Goal: Transaction & Acquisition: Purchase product/service

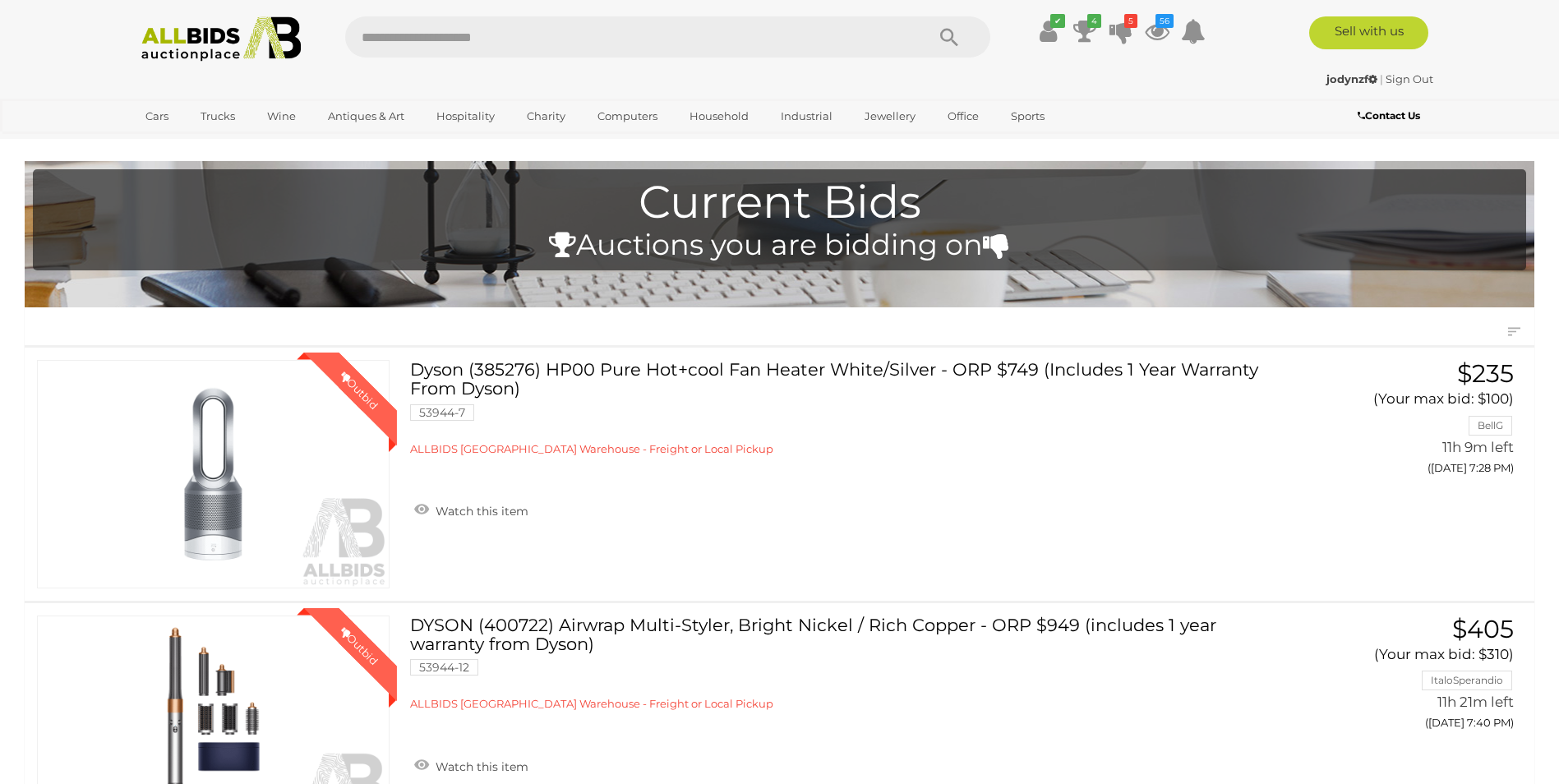
scroll to position [2302, 0]
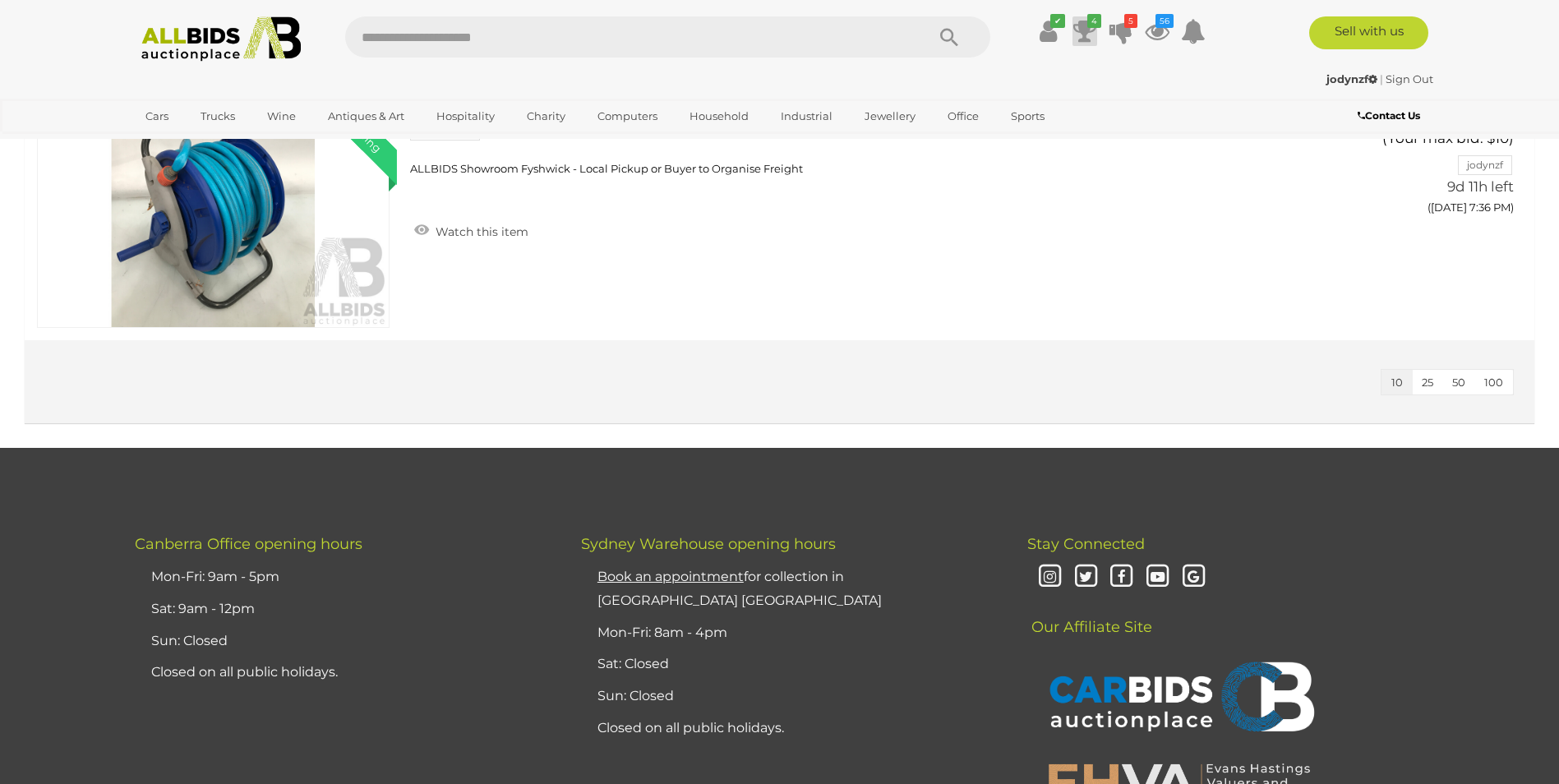
click at [1091, 27] on icon "4" at bounding box center [1094, 21] width 14 height 14
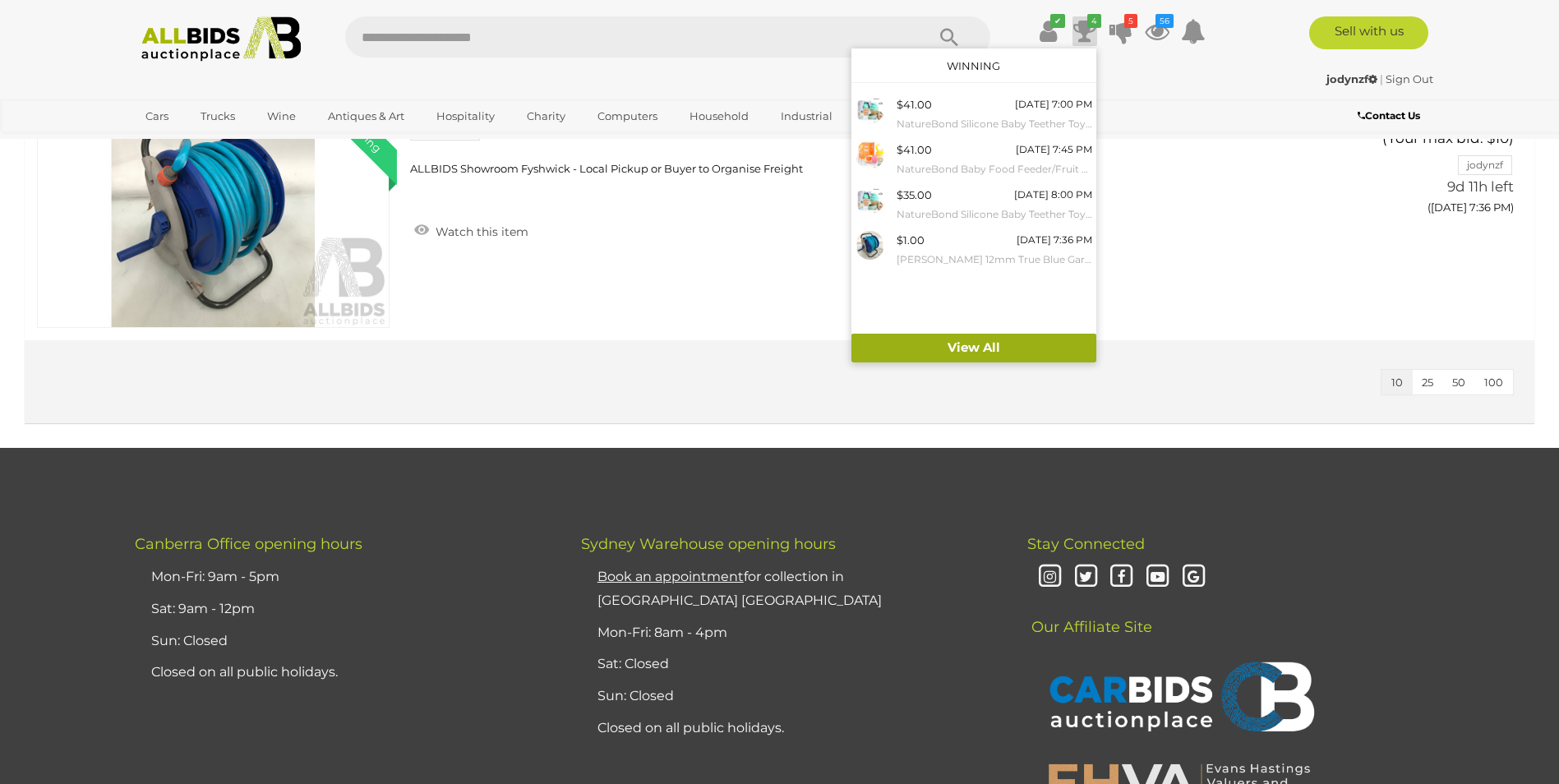
click at [1019, 346] on link "View All" at bounding box center [974, 348] width 245 height 28
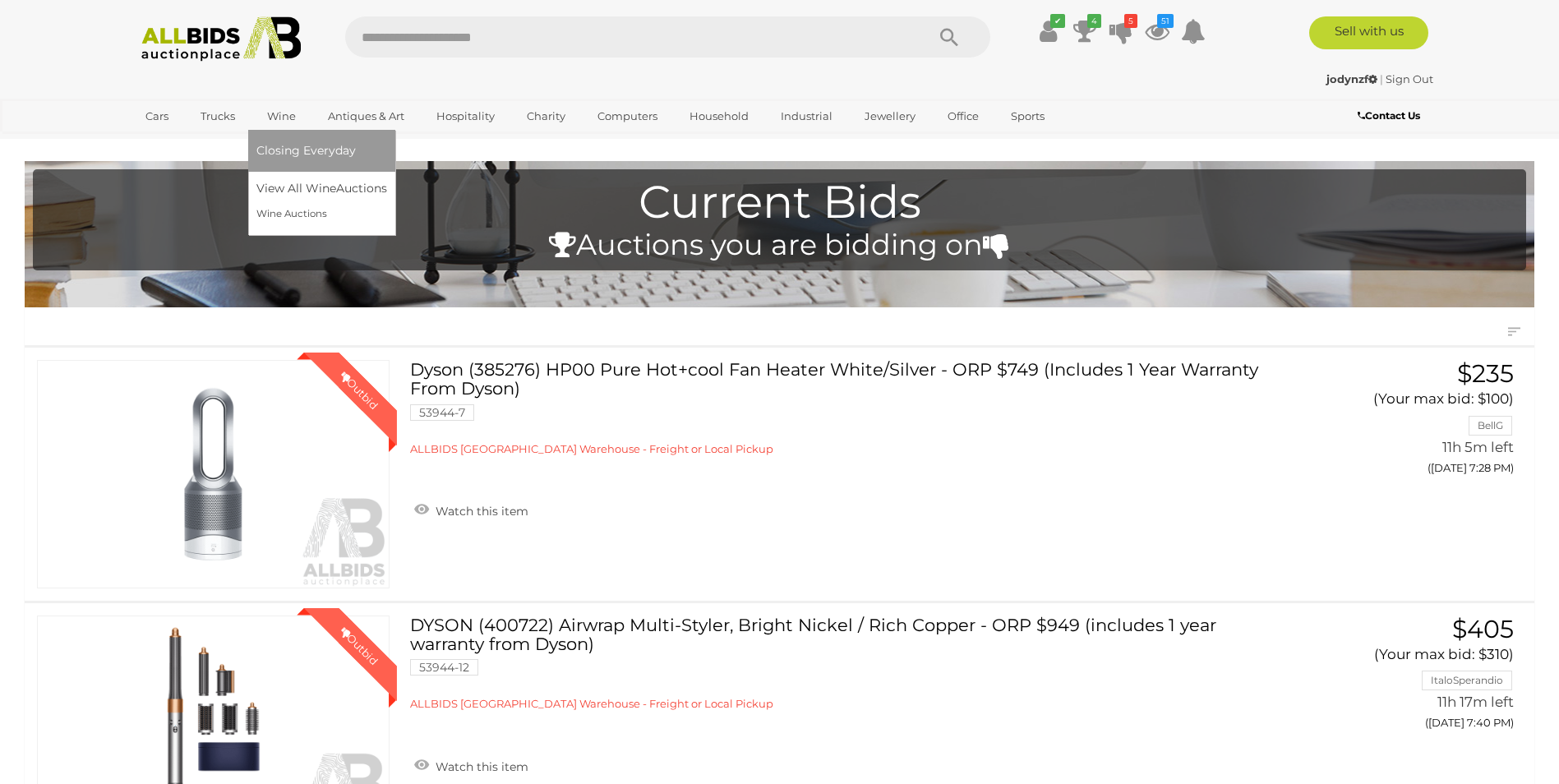
click at [315, 152] on span "Closing Everyday" at bounding box center [306, 151] width 100 height 15
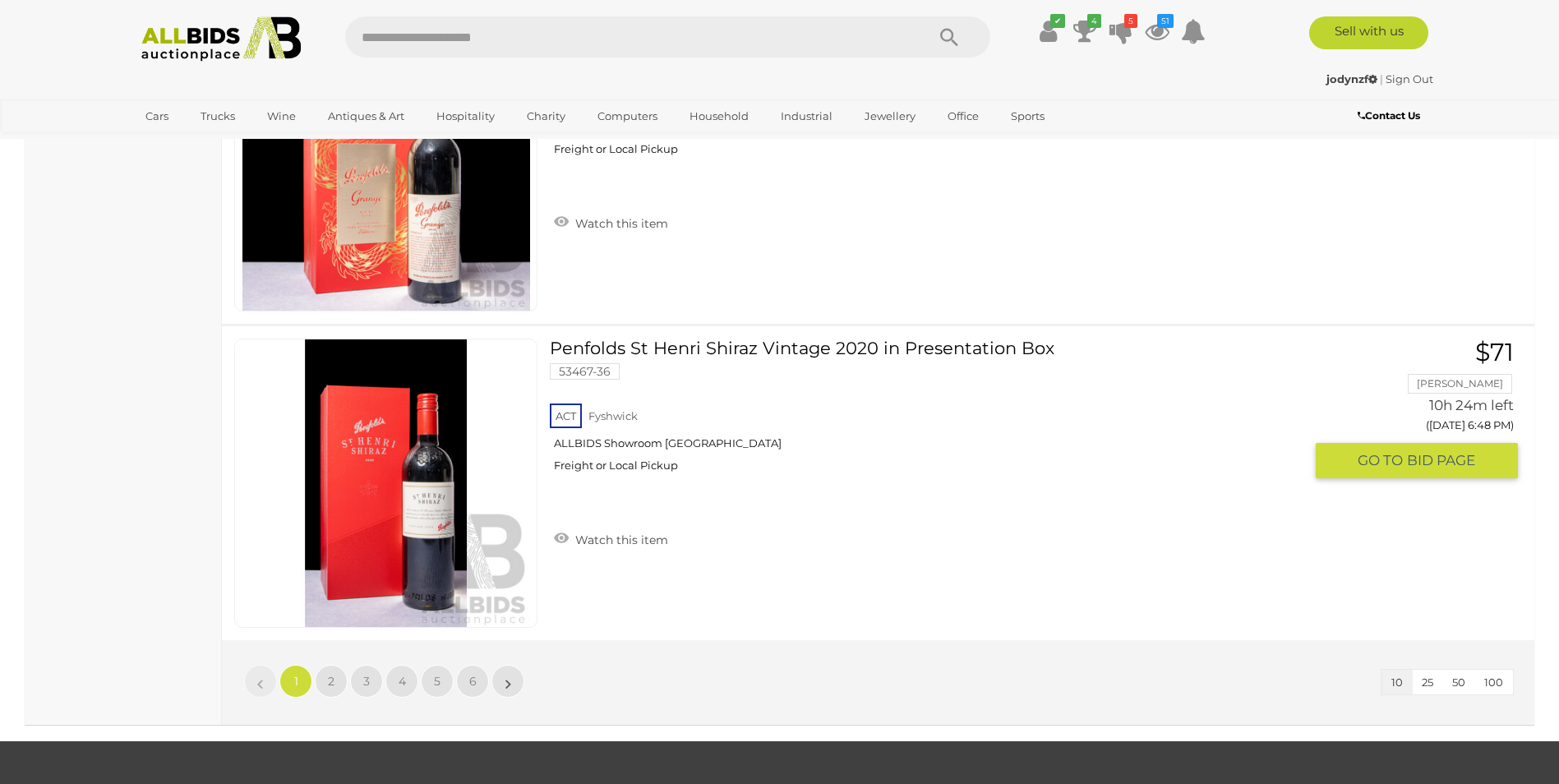
scroll to position [2959, 0]
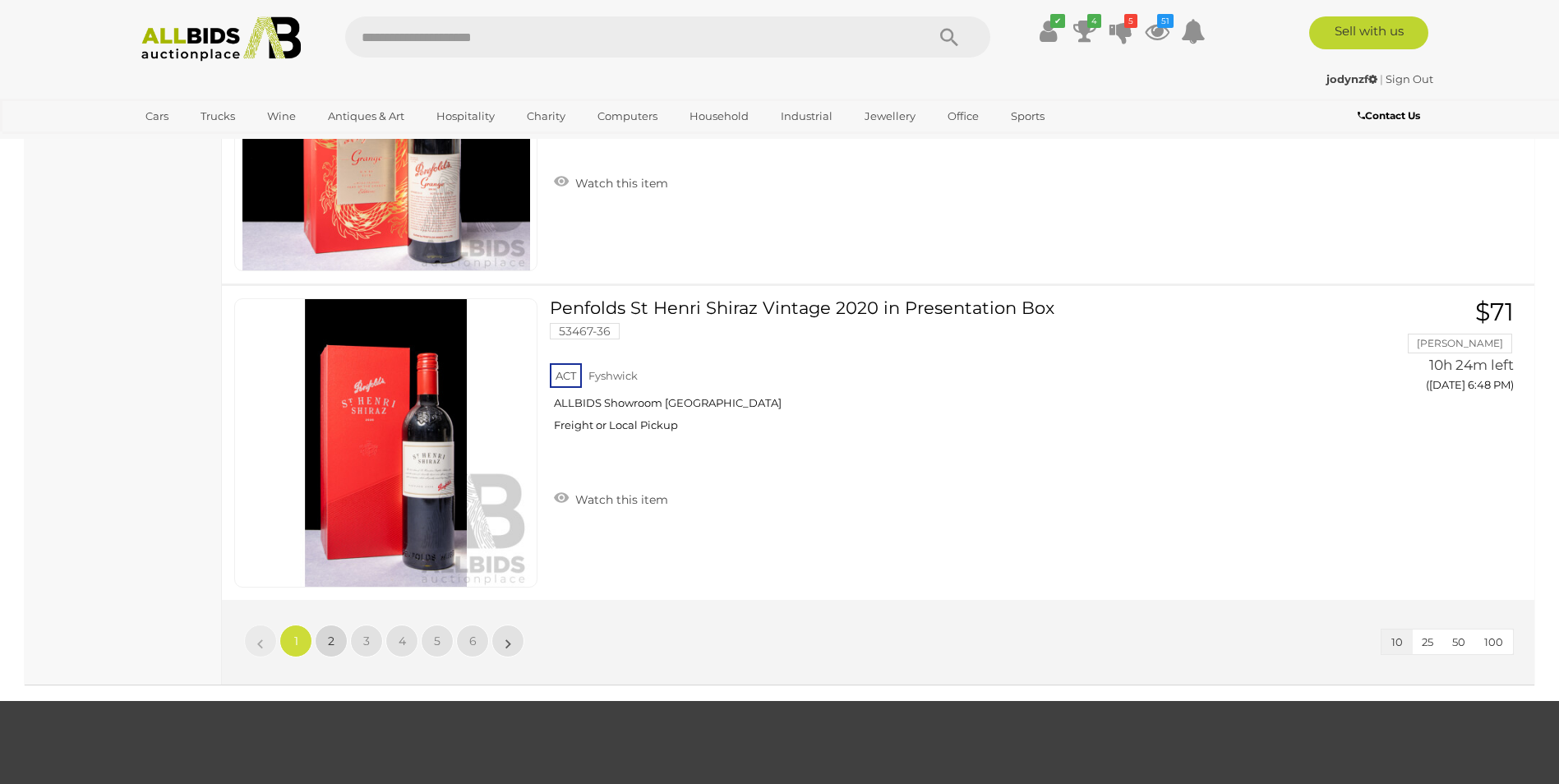
click at [330, 645] on span "2" at bounding box center [332, 642] width 7 height 15
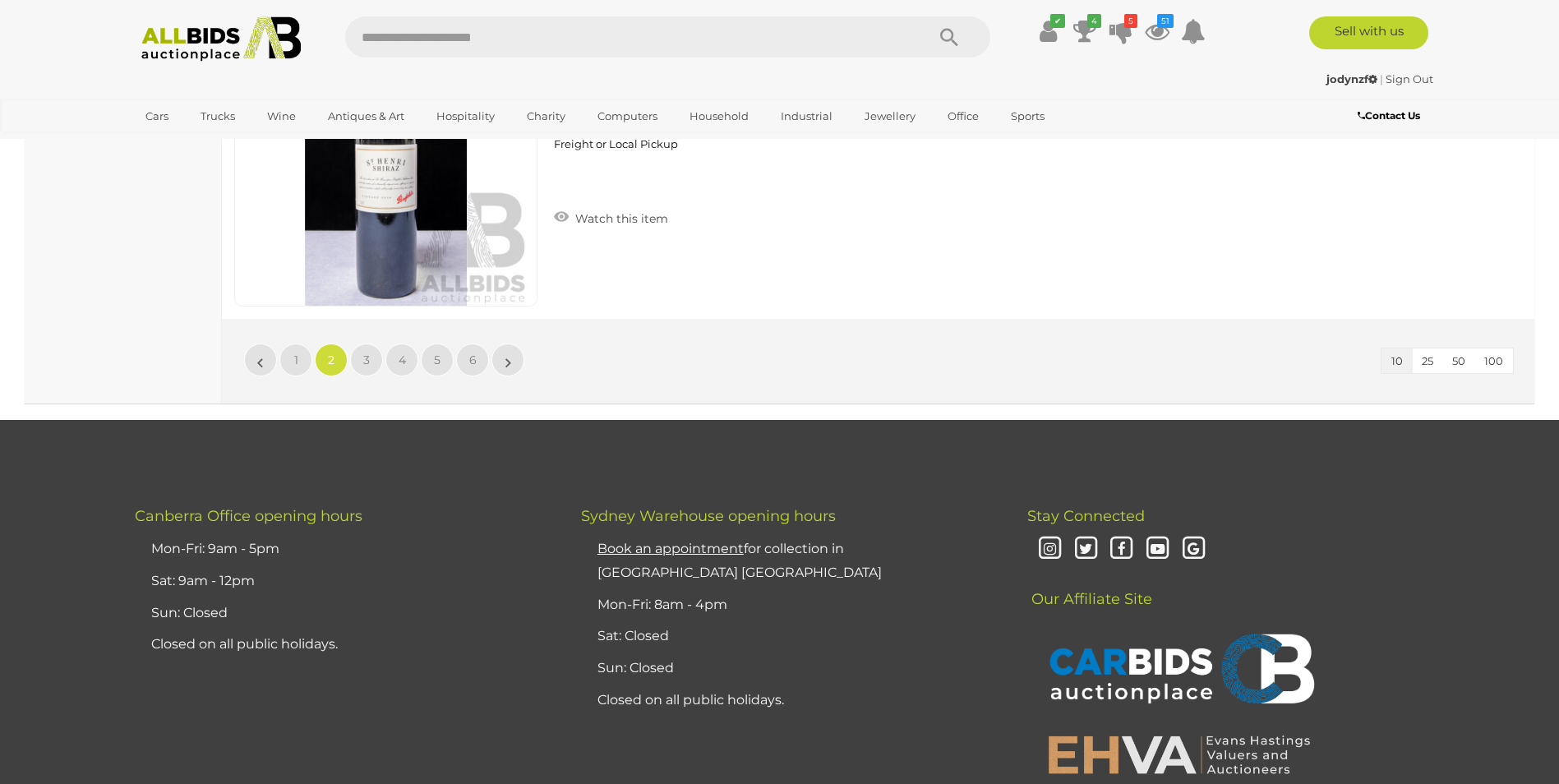
scroll to position [3271, 0]
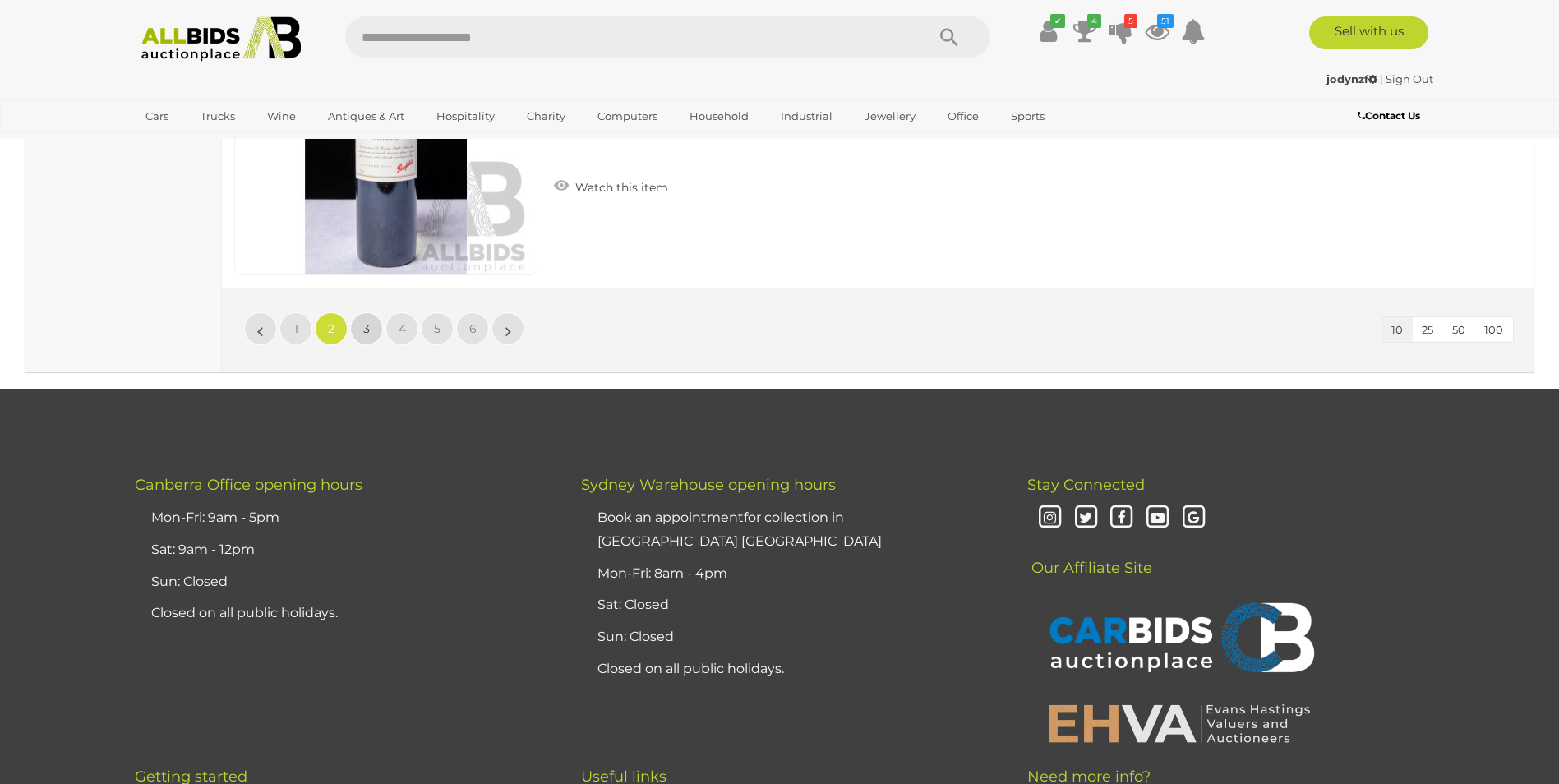
click at [369, 332] on span "3" at bounding box center [367, 329] width 7 height 15
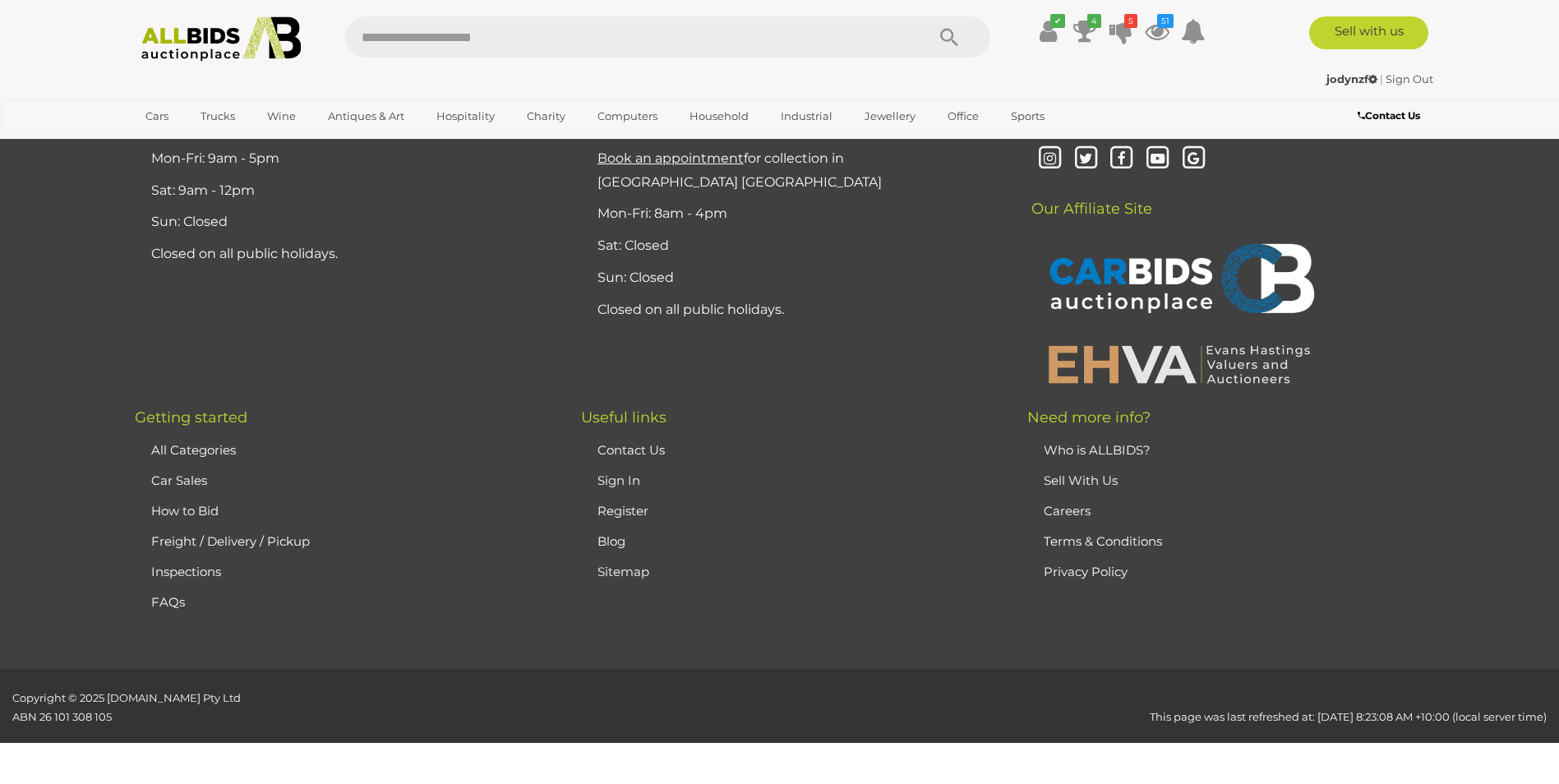
scroll to position [230, 0]
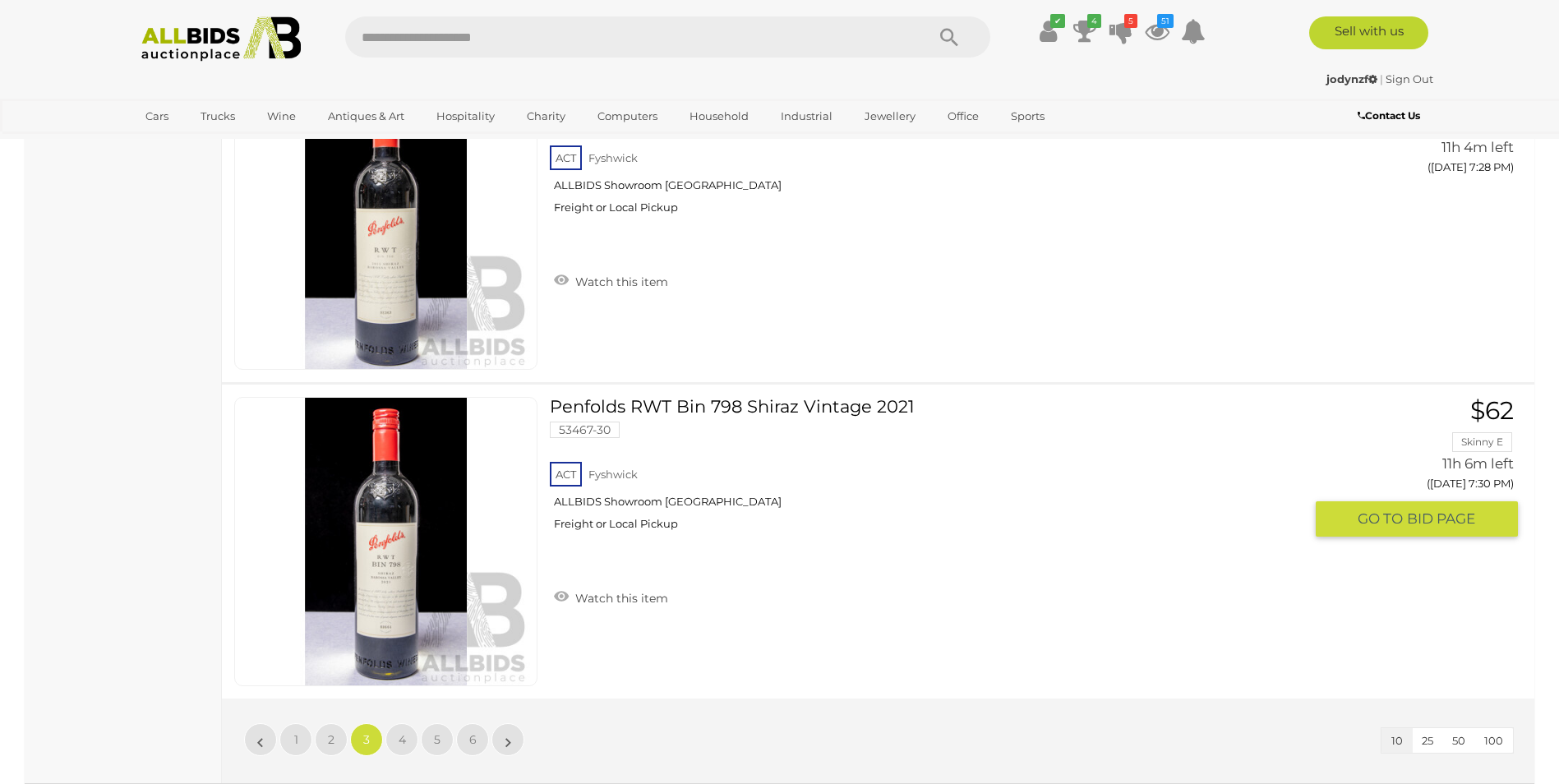
scroll to position [3271, 0]
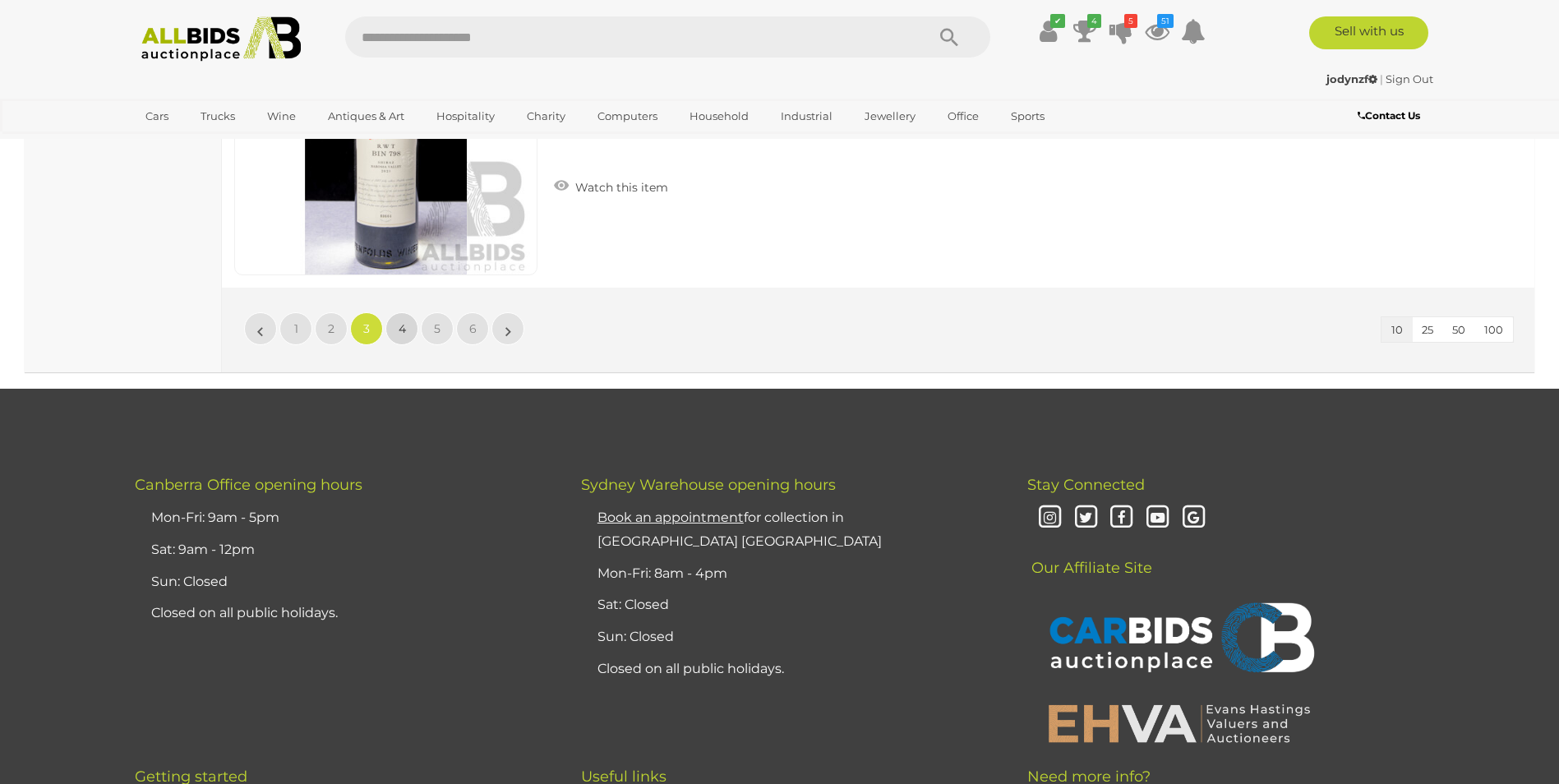
click at [398, 336] on link "4" at bounding box center [401, 328] width 33 height 33
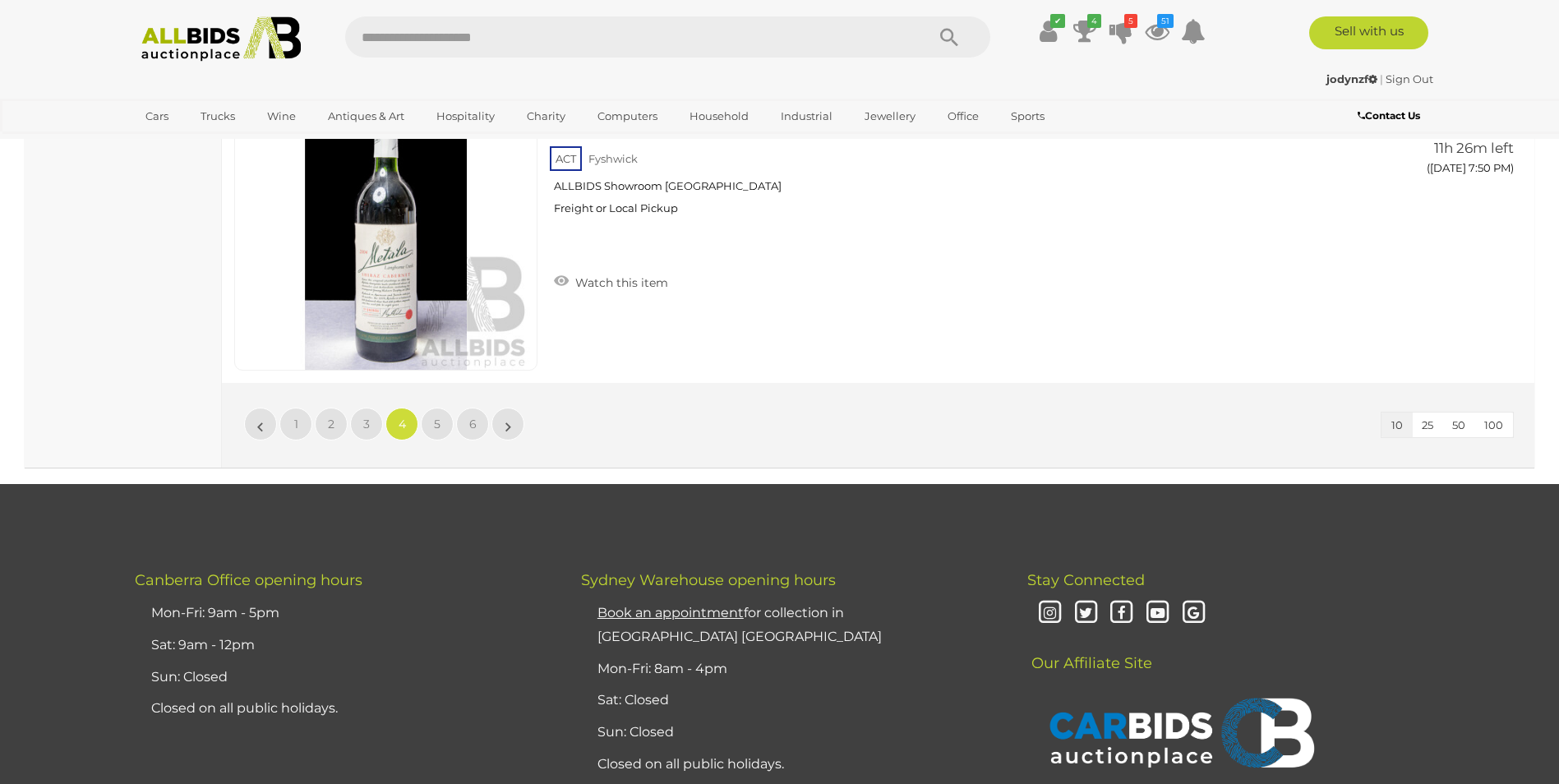
scroll to position [3189, 0]
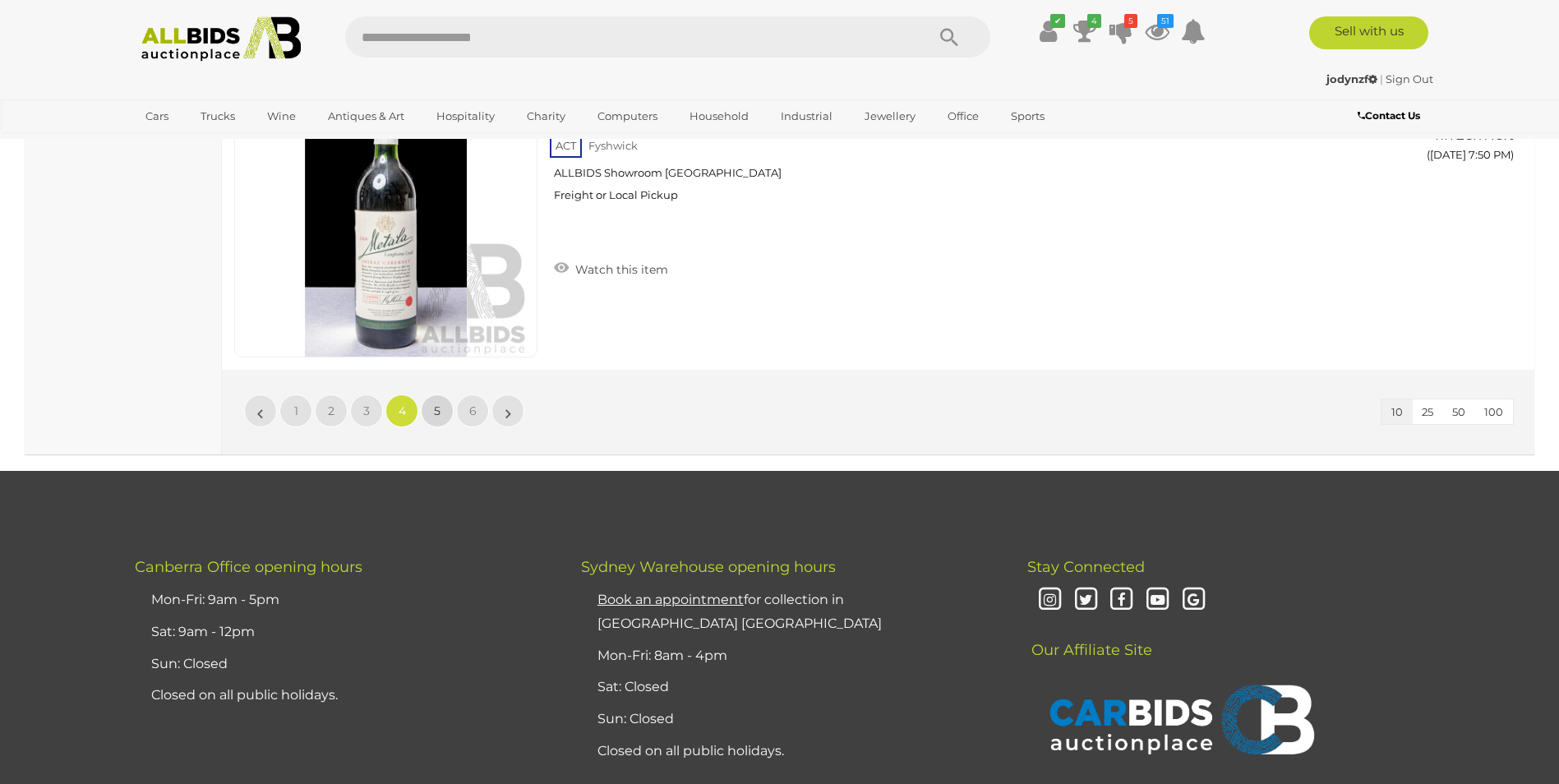
click at [441, 415] on link "5" at bounding box center [436, 410] width 33 height 33
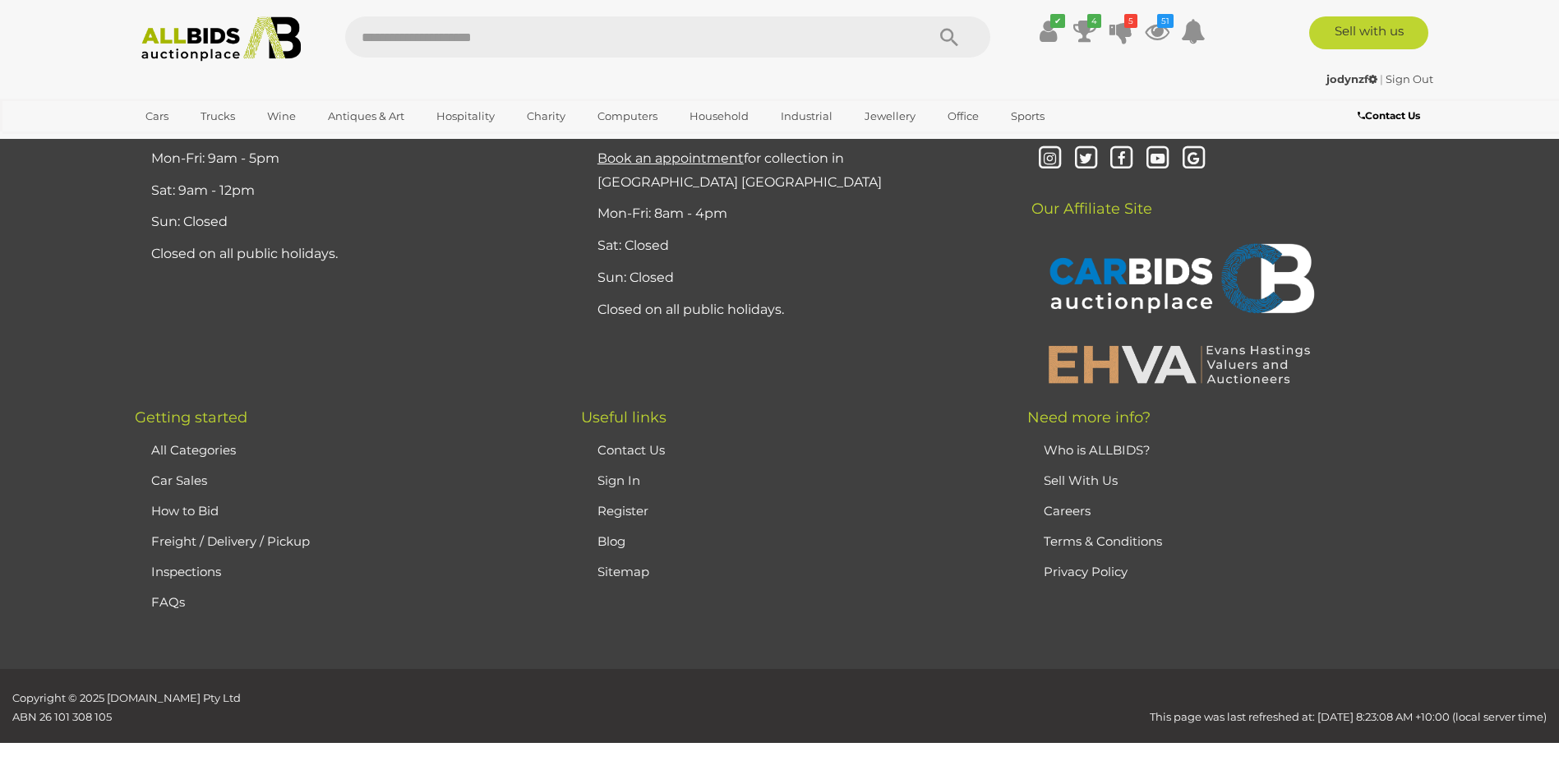
scroll to position [230, 0]
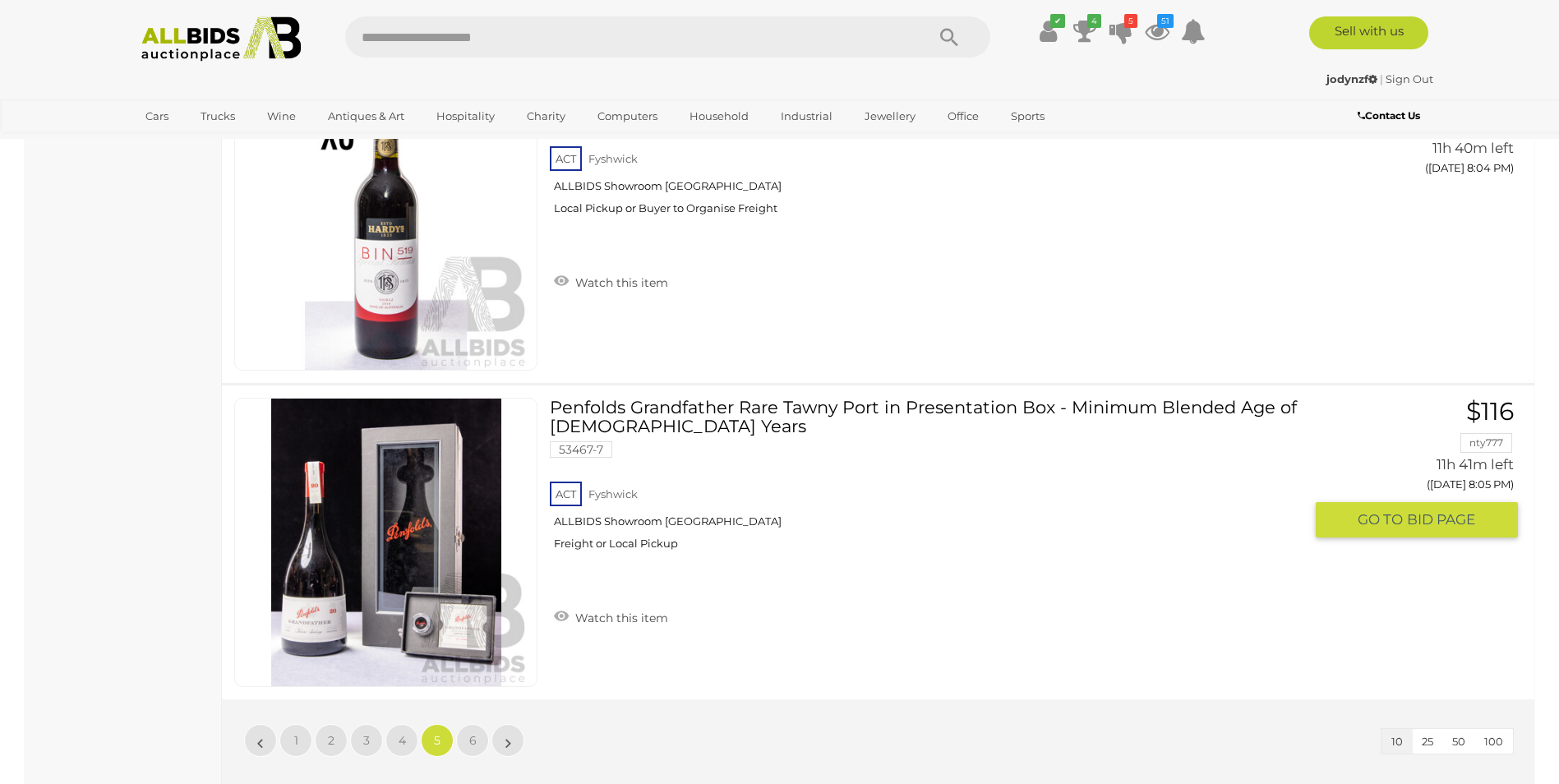
scroll to position [2860, 0]
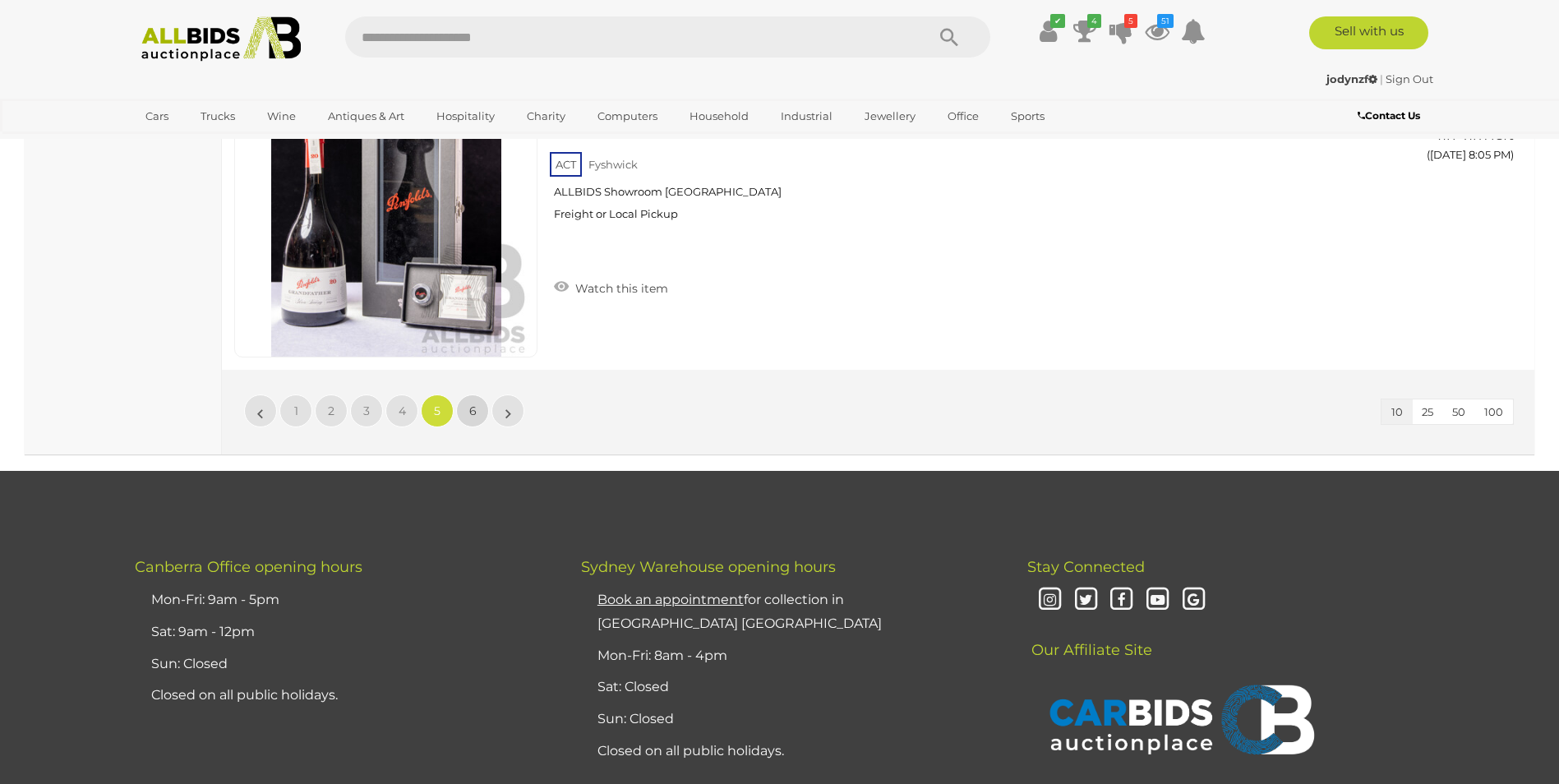
click at [469, 415] on span "6" at bounding box center [472, 411] width 8 height 15
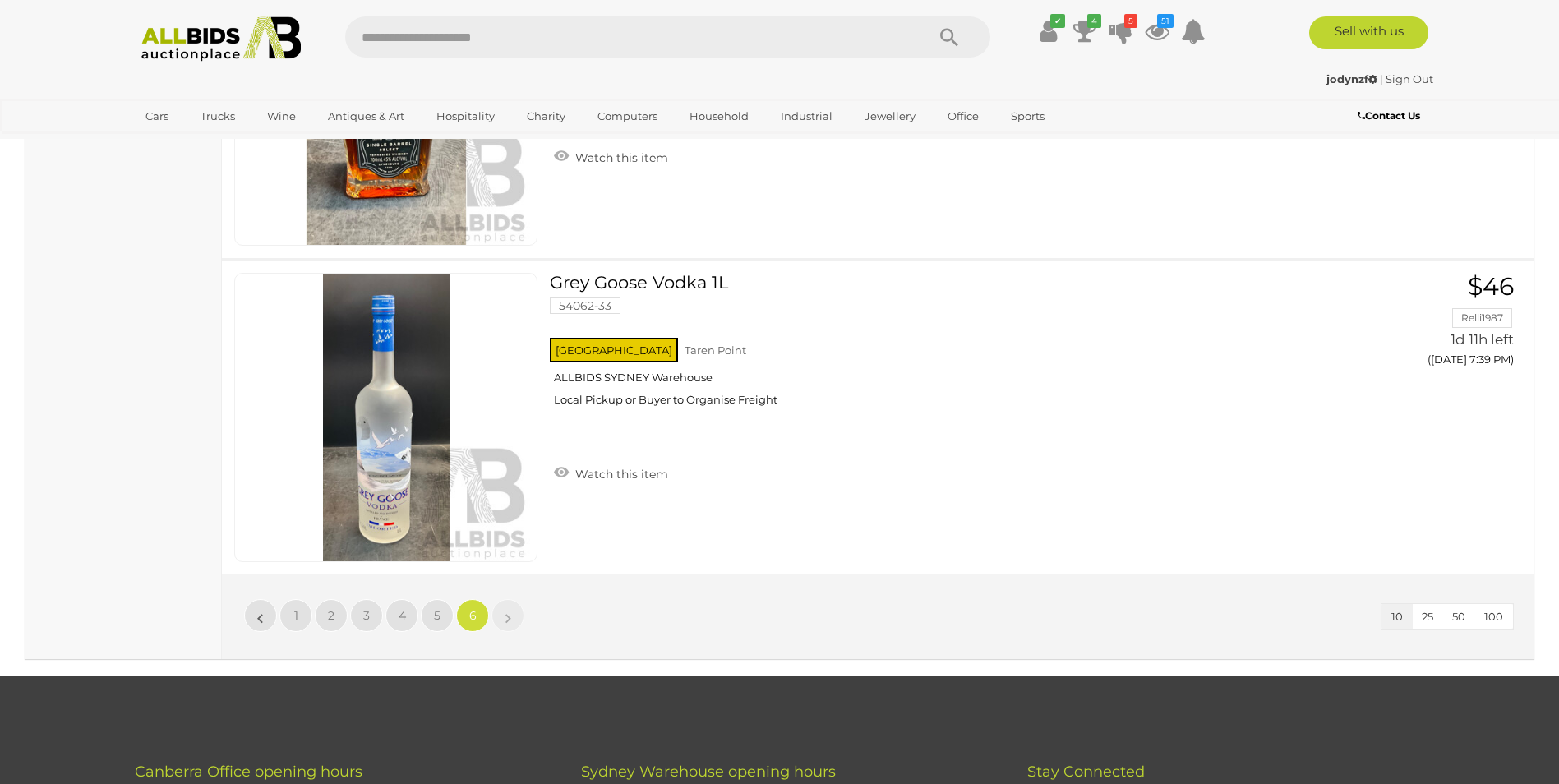
scroll to position [2039, 0]
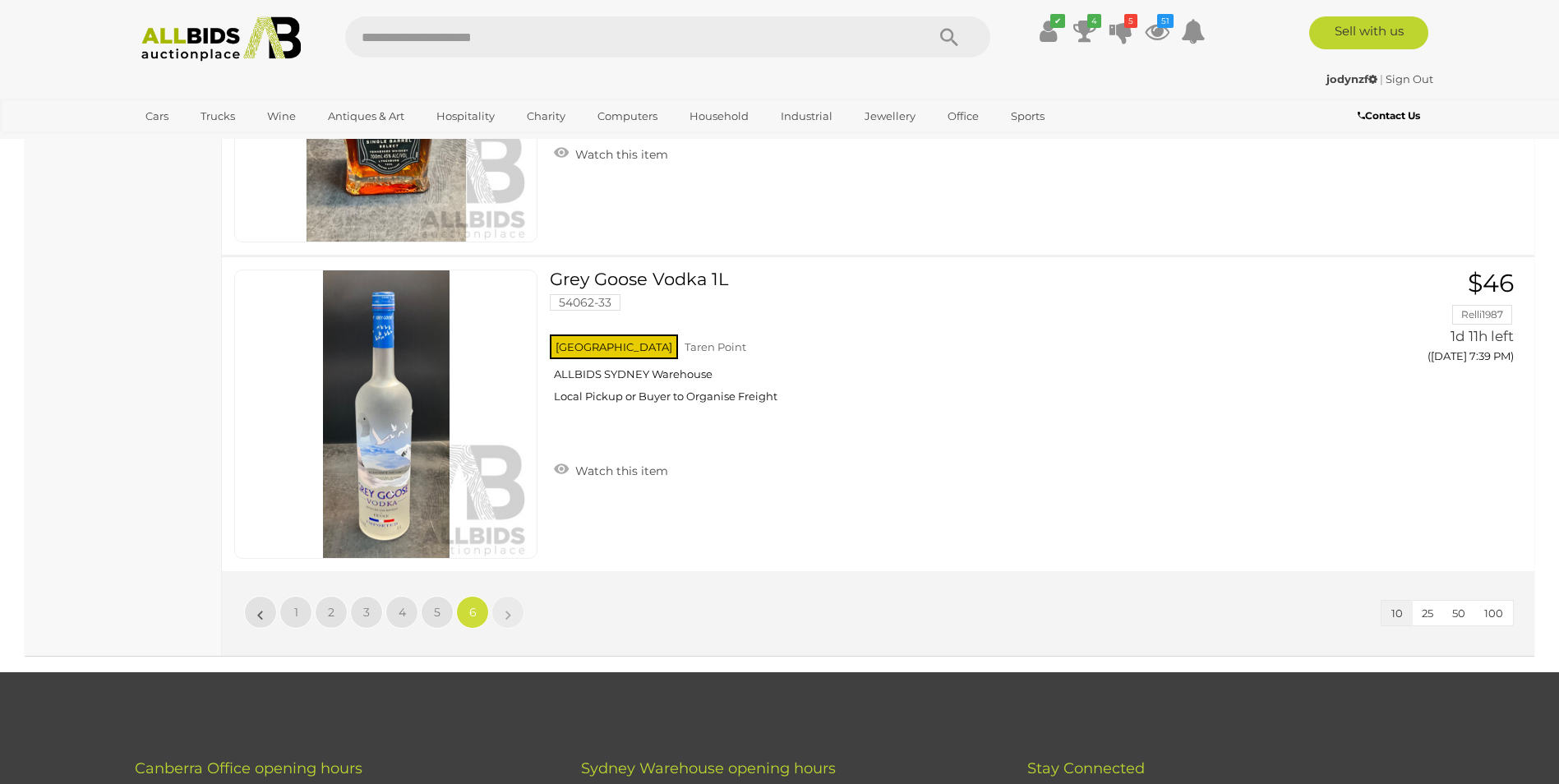
click at [506, 626] on li "»" at bounding box center [508, 611] width 32 height 33
click at [503, 619] on link "»" at bounding box center [508, 611] width 33 height 33
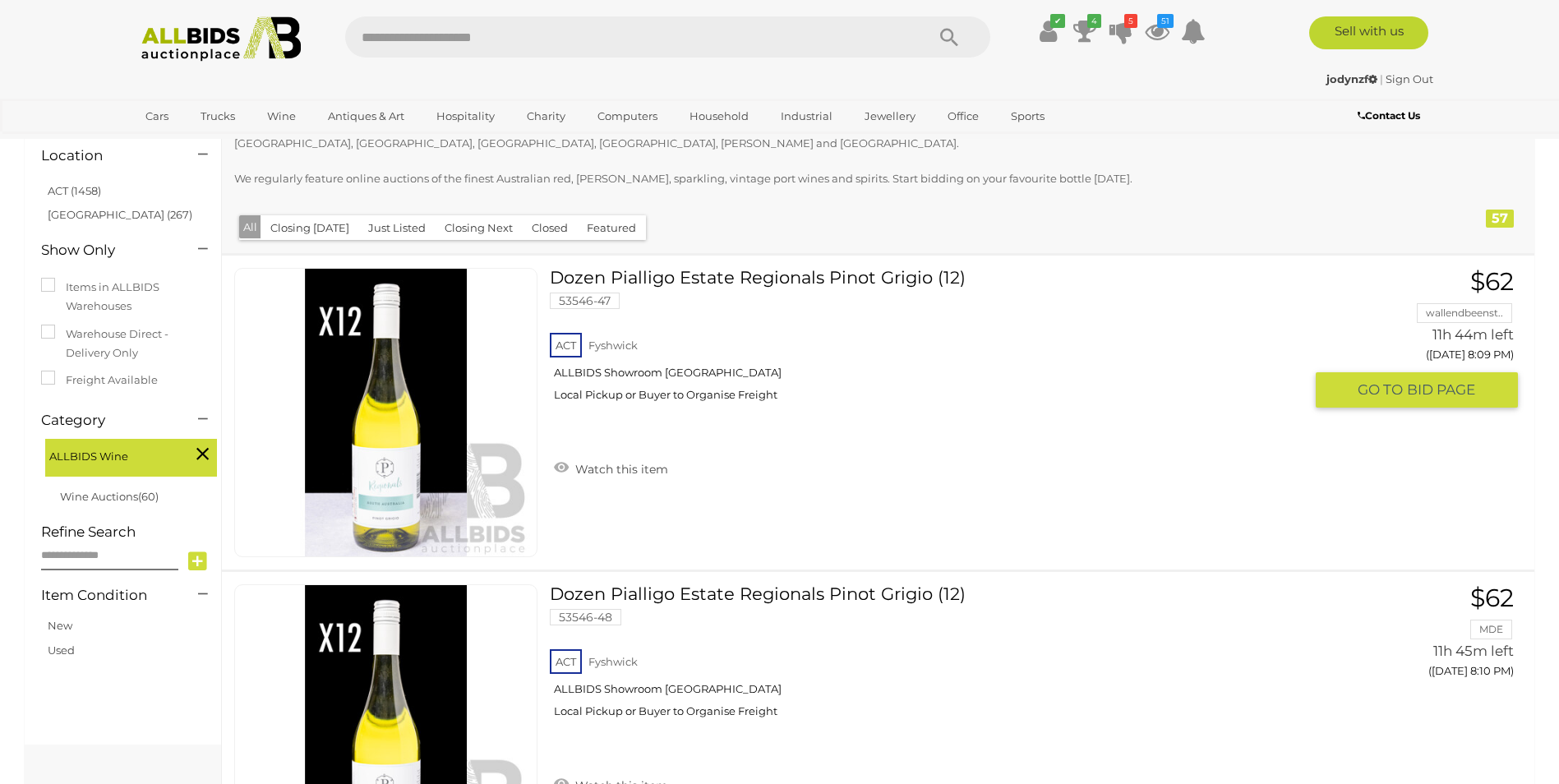
scroll to position [0, 0]
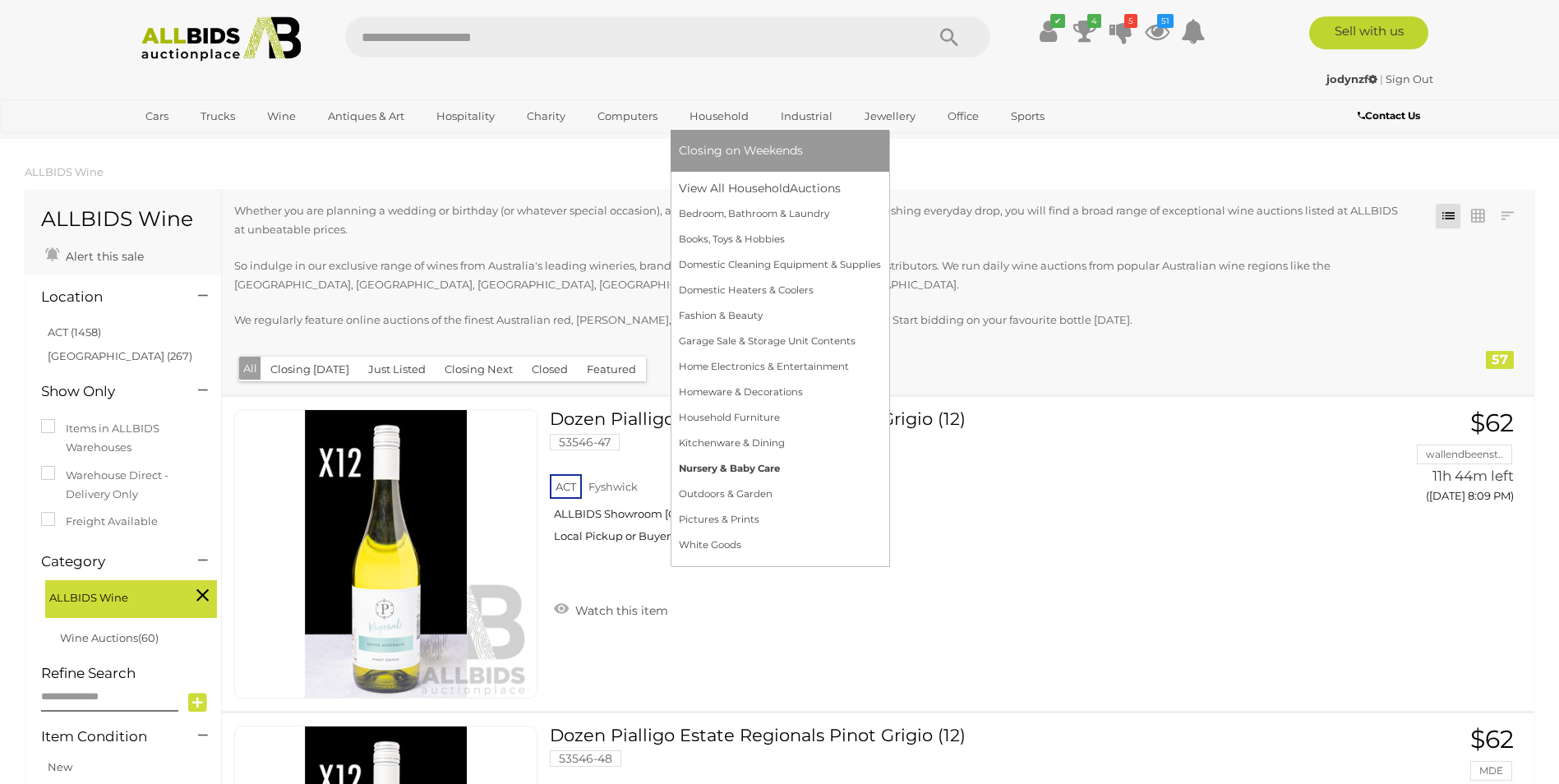
click at [740, 466] on link "Nursery & Baby Care" at bounding box center [780, 469] width 202 height 25
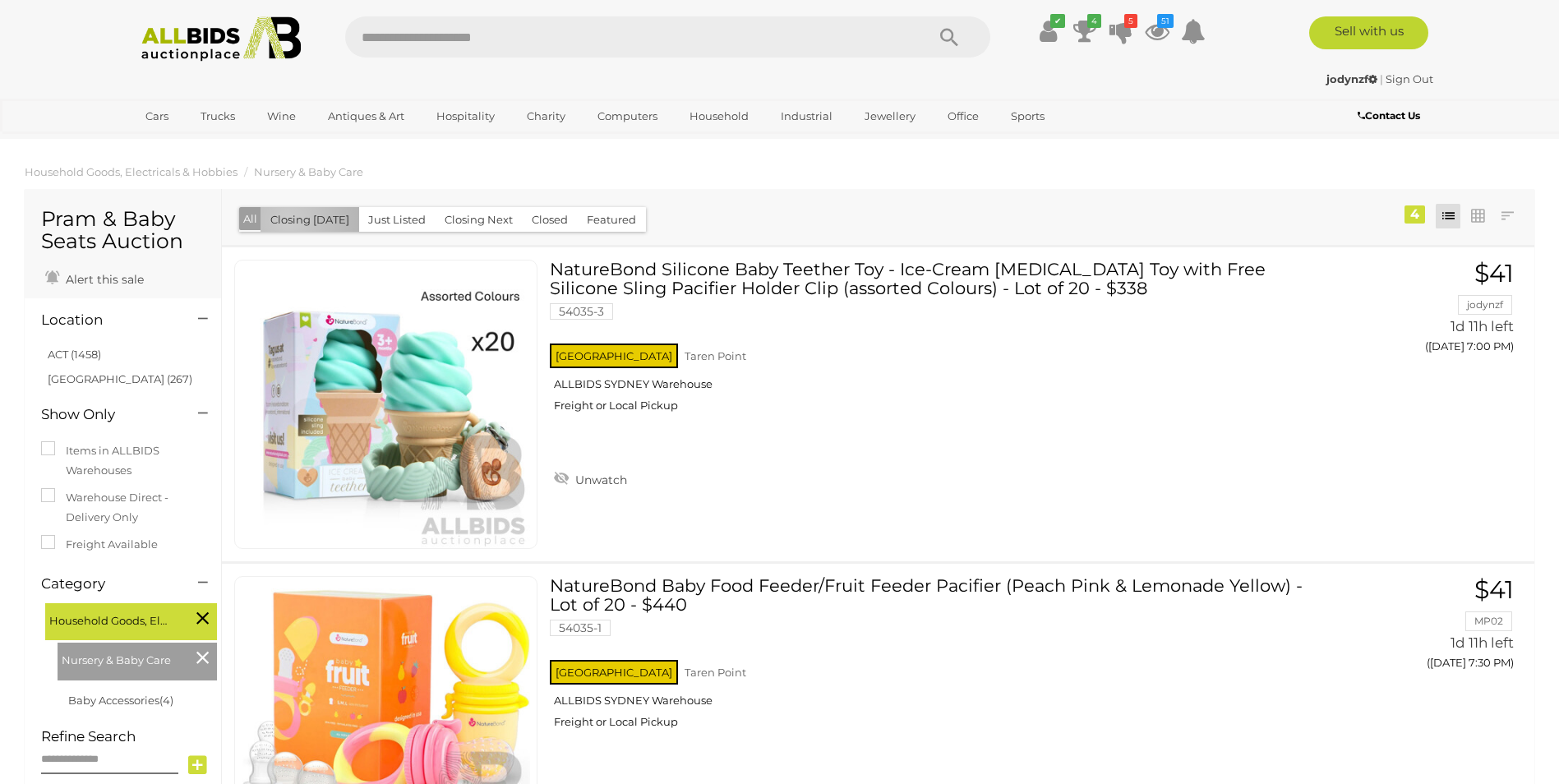
click at [287, 220] on button "Closing Today" at bounding box center [310, 219] width 99 height 25
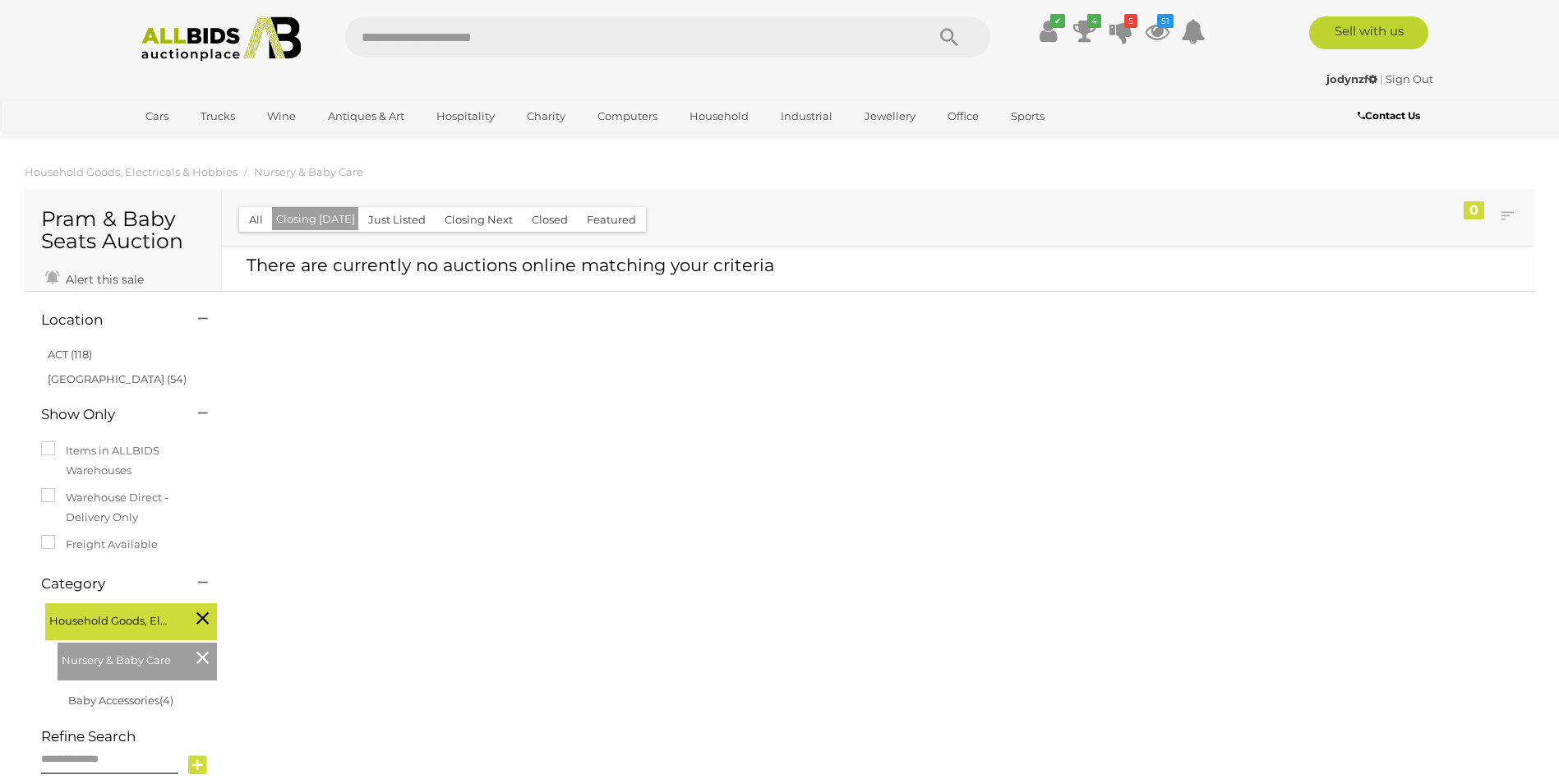
click at [399, 215] on button "Just Listed" at bounding box center [397, 219] width 77 height 25
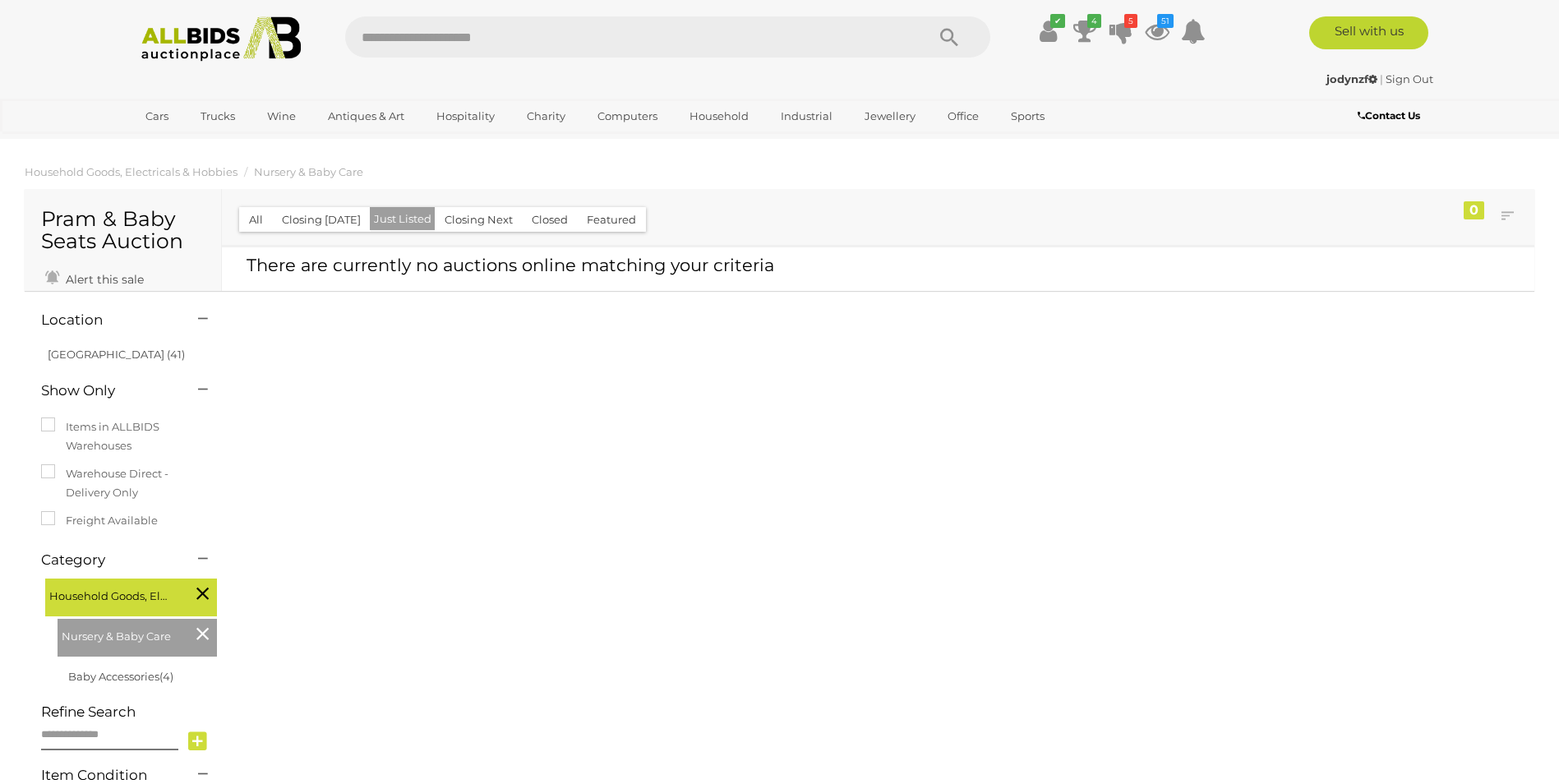
click at [462, 220] on button "Closing Next" at bounding box center [478, 219] width 88 height 25
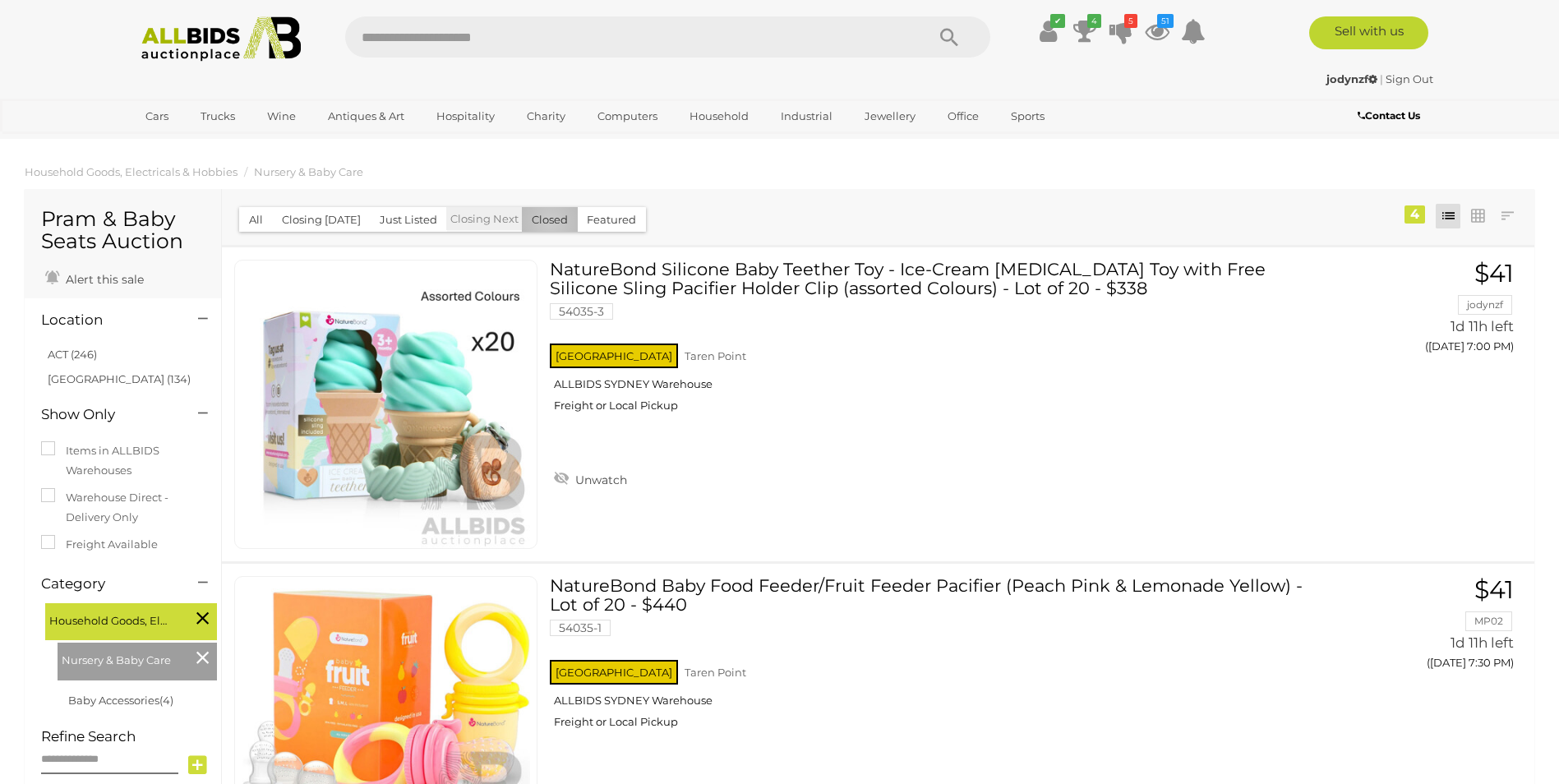
click at [545, 223] on button "Closed" at bounding box center [550, 219] width 56 height 25
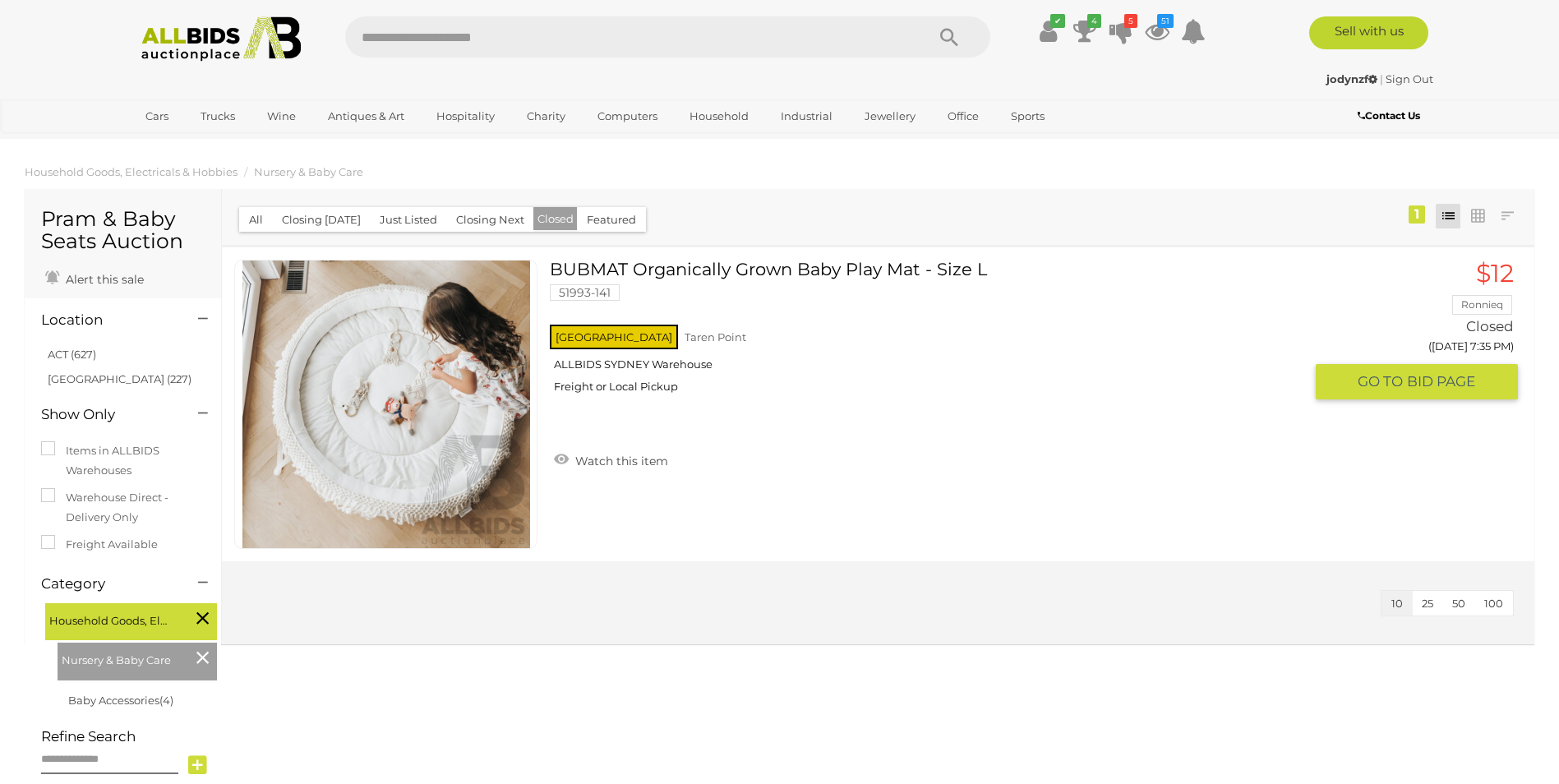
click at [664, 266] on link "BUBMAT Organically Grown Baby Play Mat - Size L 51993-141 NSW Taren Point" at bounding box center [932, 333] width 741 height 147
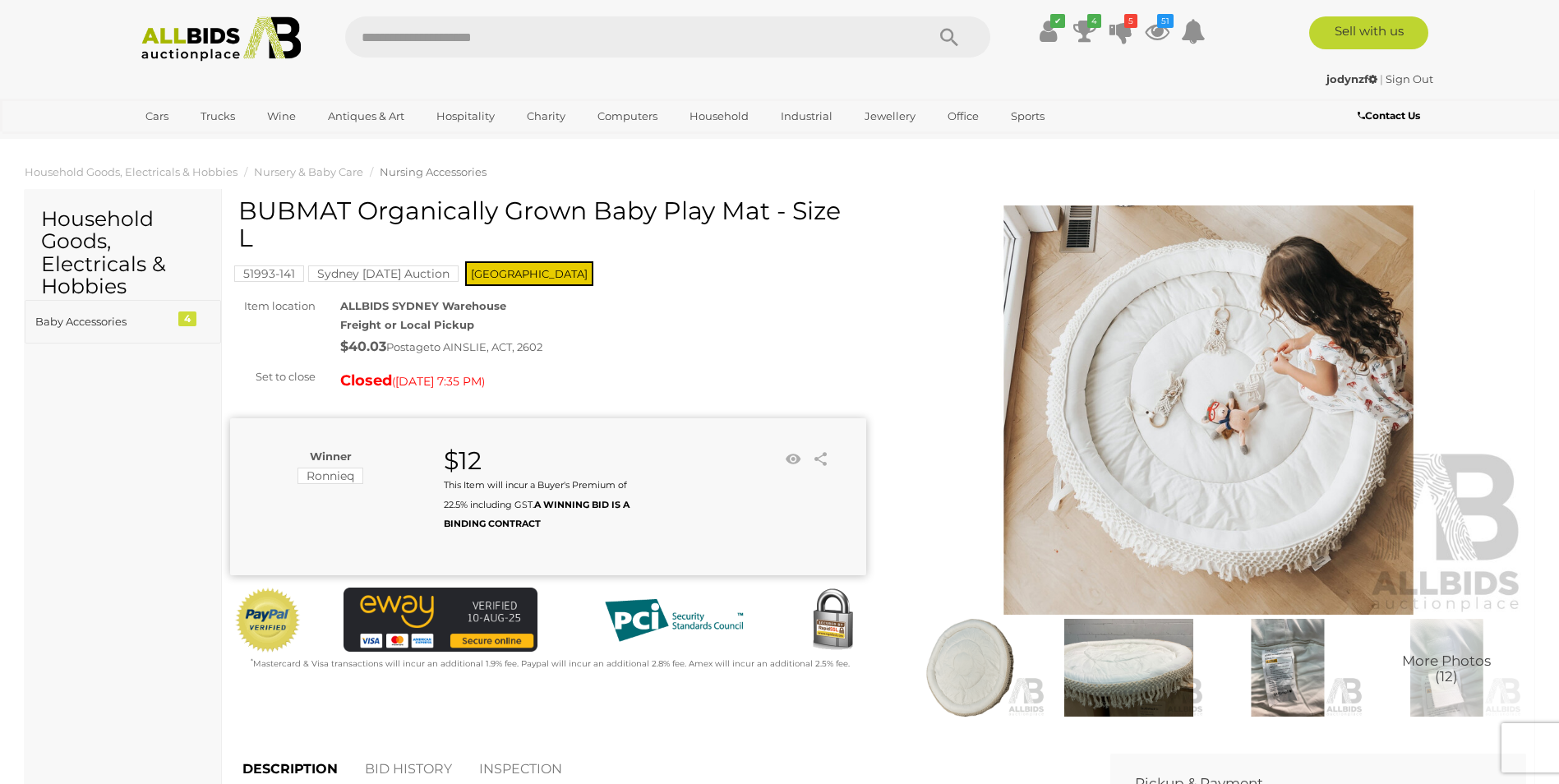
click at [117, 328] on div "Baby Accessories" at bounding box center [103, 322] width 136 height 19
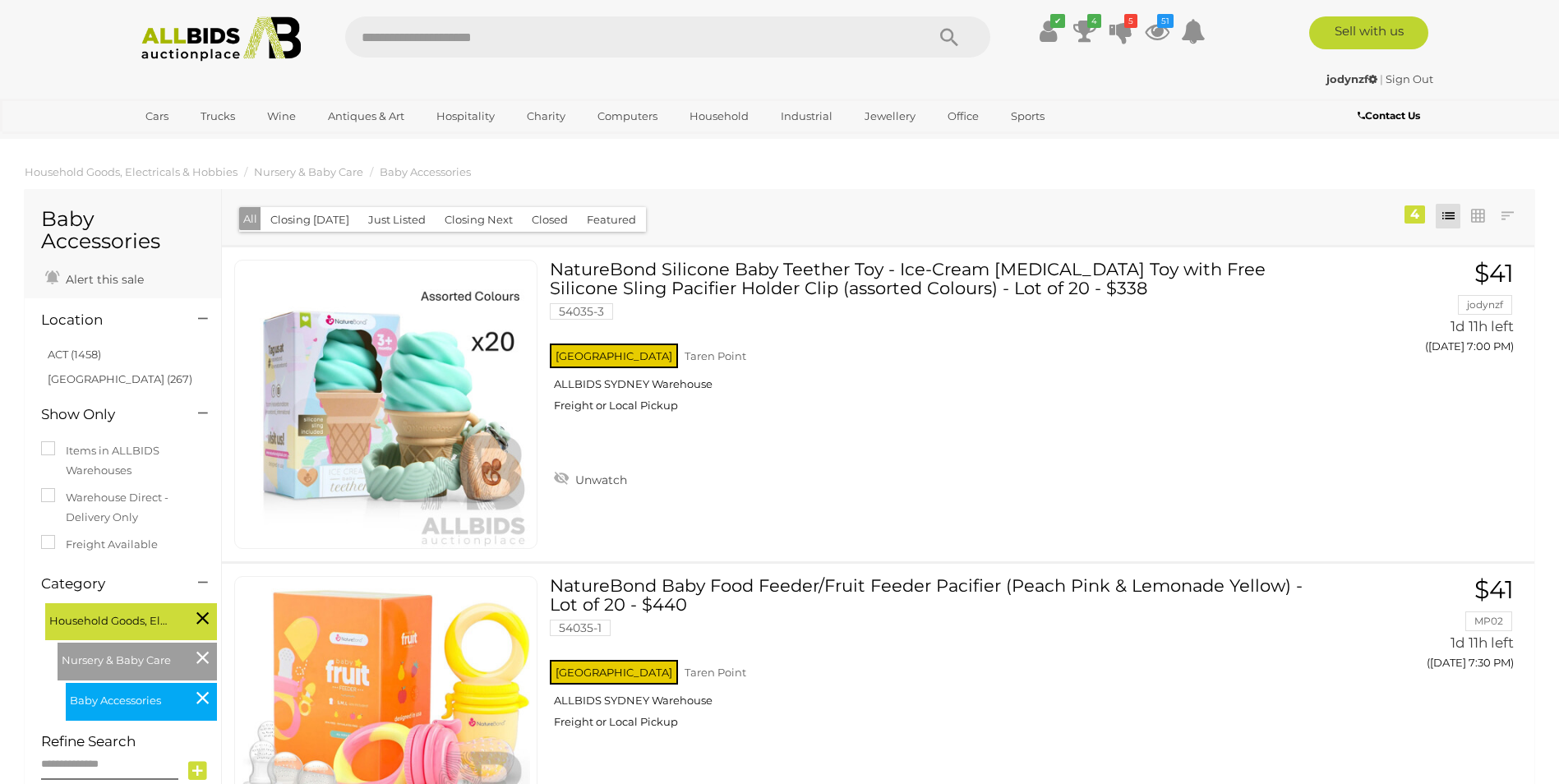
click at [197, 610] on icon at bounding box center [203, 618] width 13 height 22
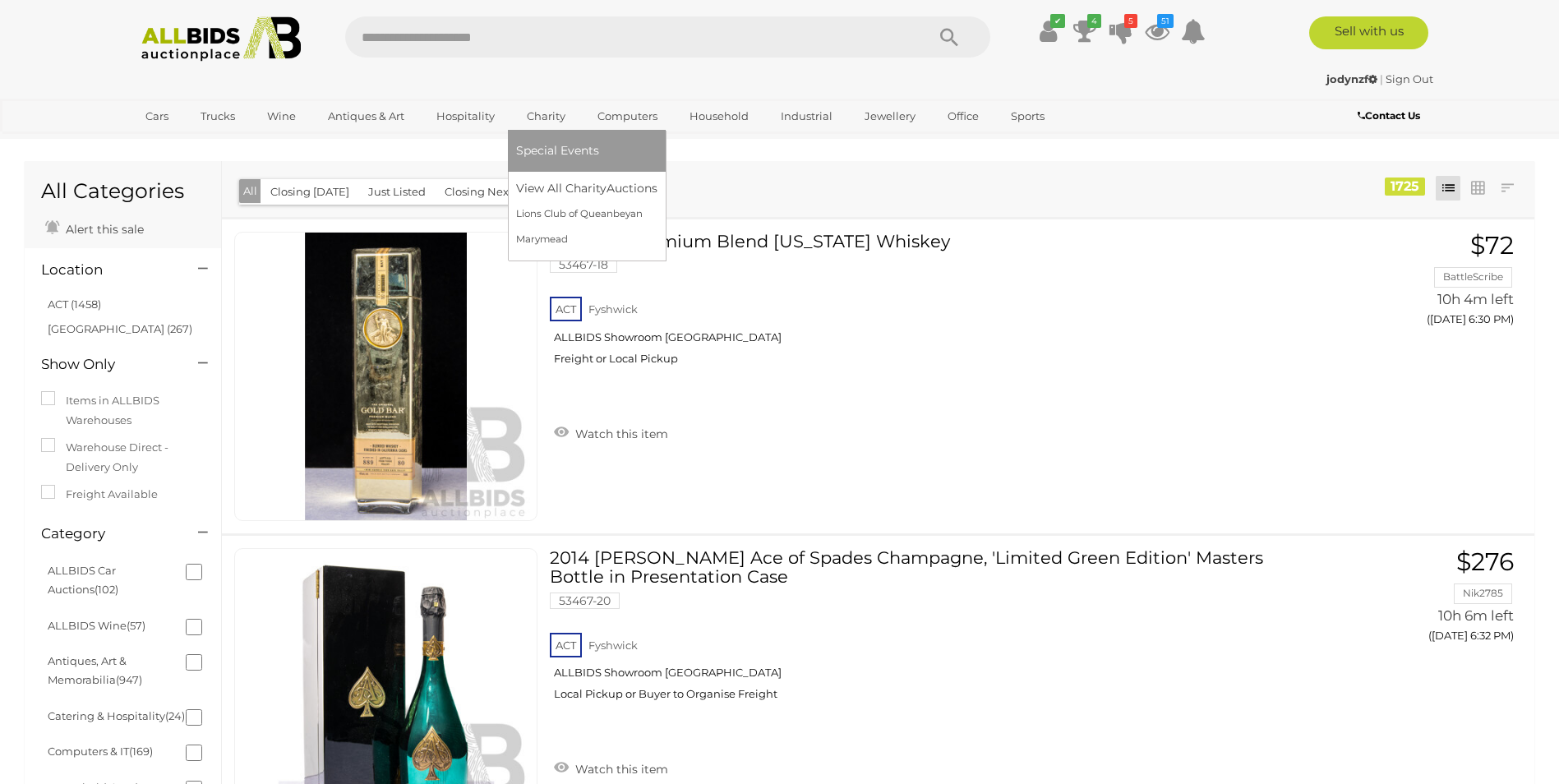
click at [547, 146] on span "Special Events" at bounding box center [557, 151] width 83 height 15
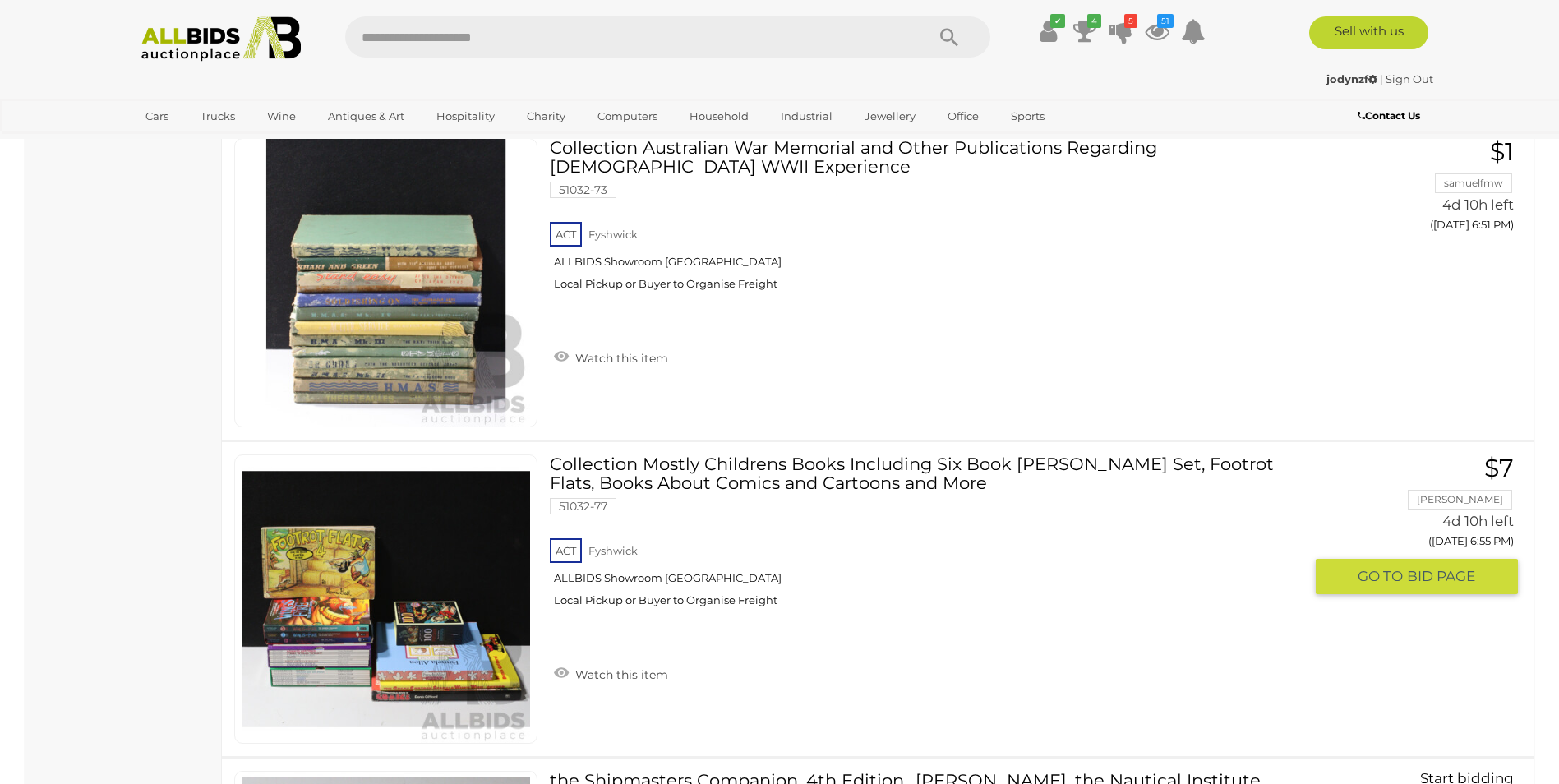
scroll to position [1561, 0]
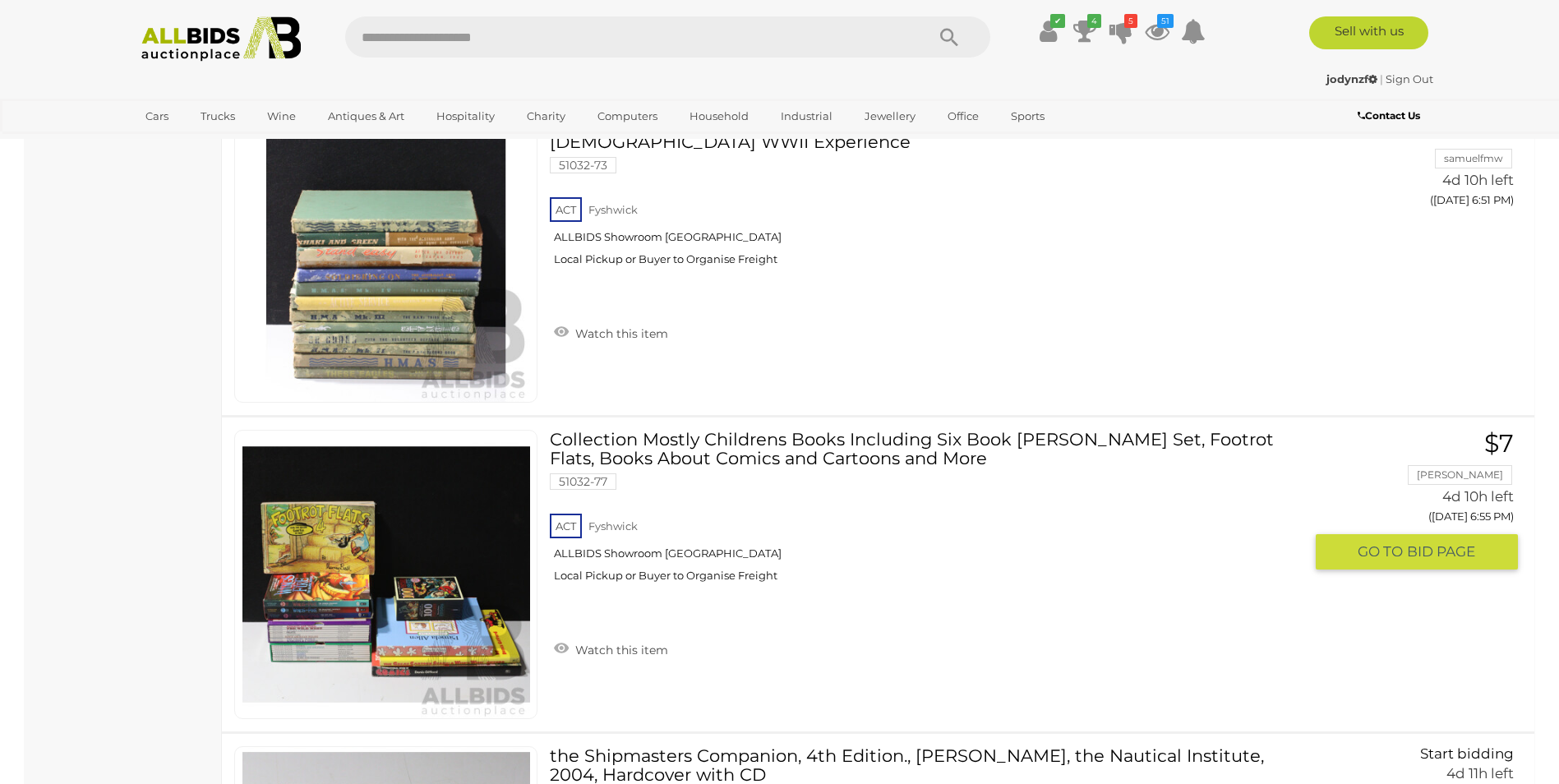
click at [364, 621] on img at bounding box center [385, 574] width 287 height 287
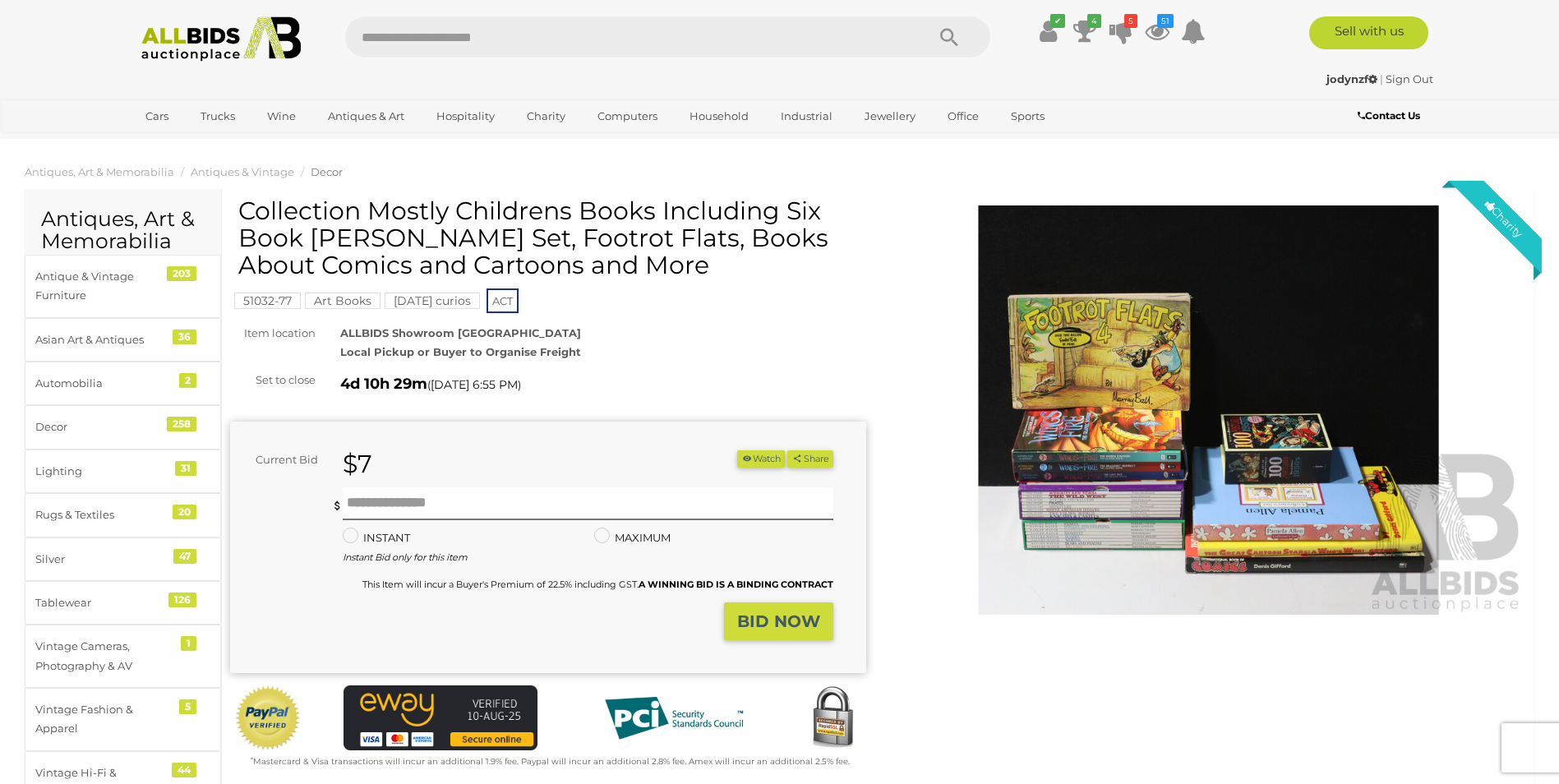
click at [1317, 385] on img at bounding box center [1210, 410] width 637 height 410
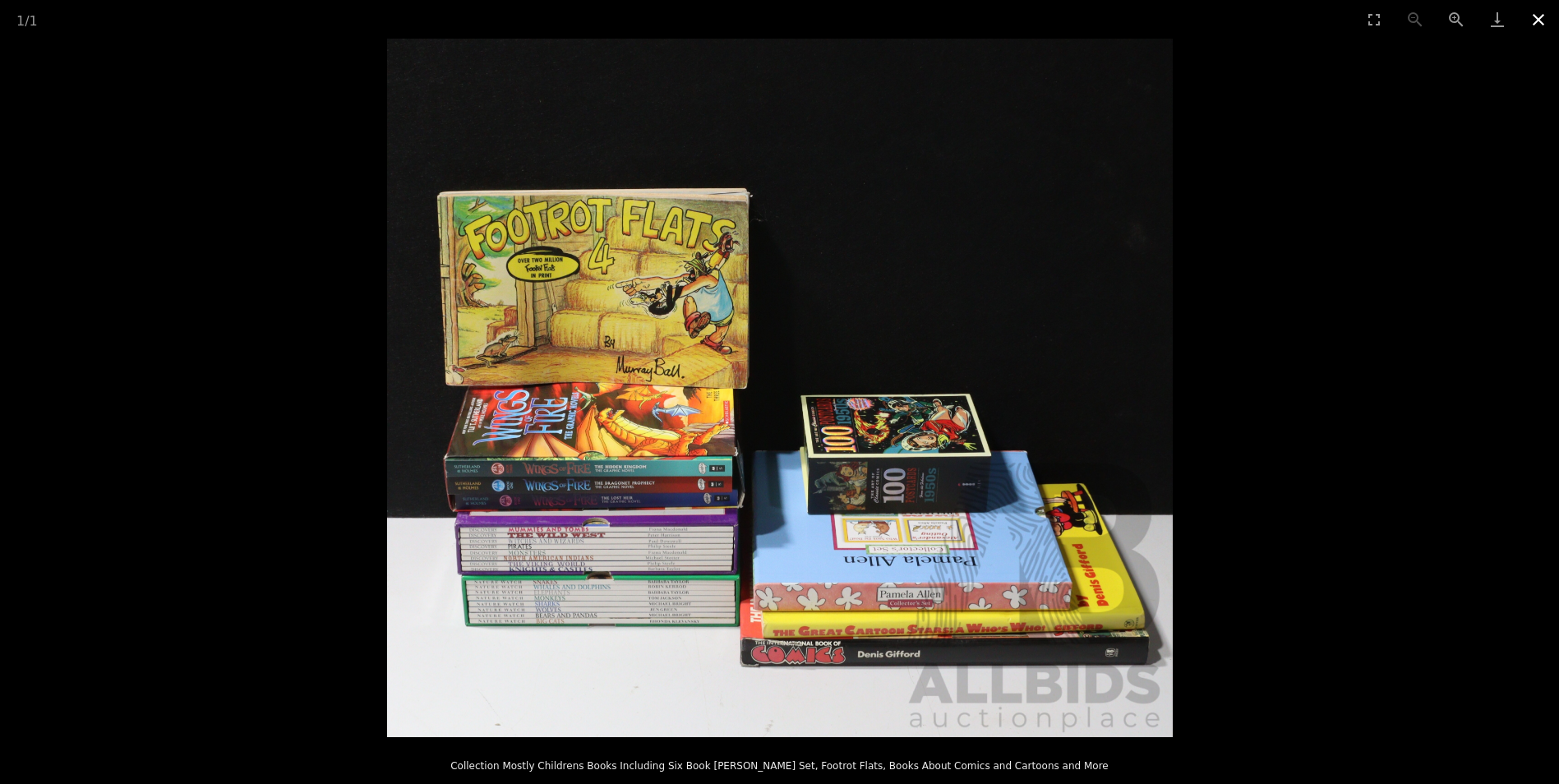
click at [1541, 18] on button "Close gallery" at bounding box center [1538, 19] width 41 height 39
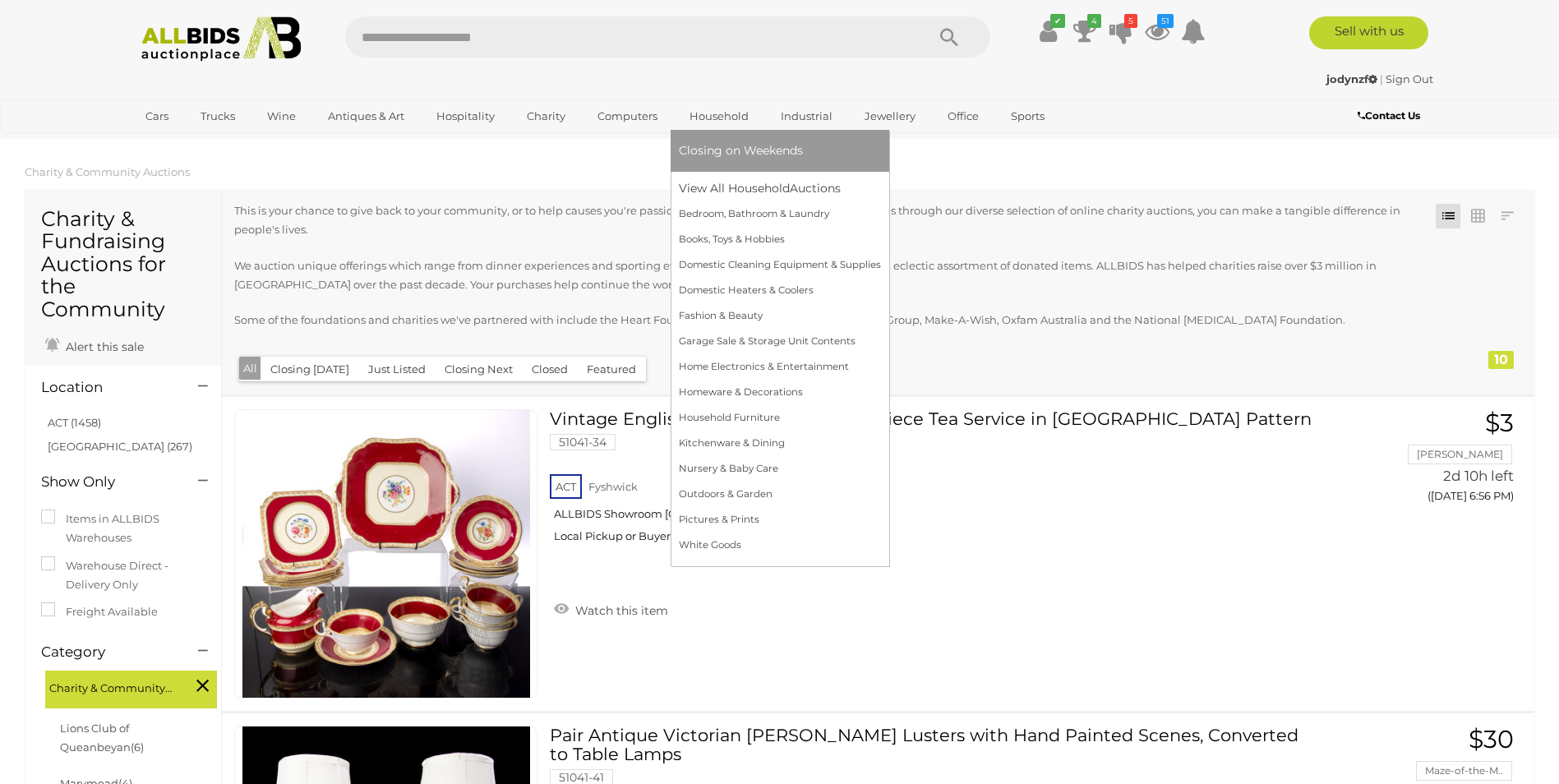
click at [716, 147] on span "Closing on Weekends" at bounding box center [741, 151] width 124 height 15
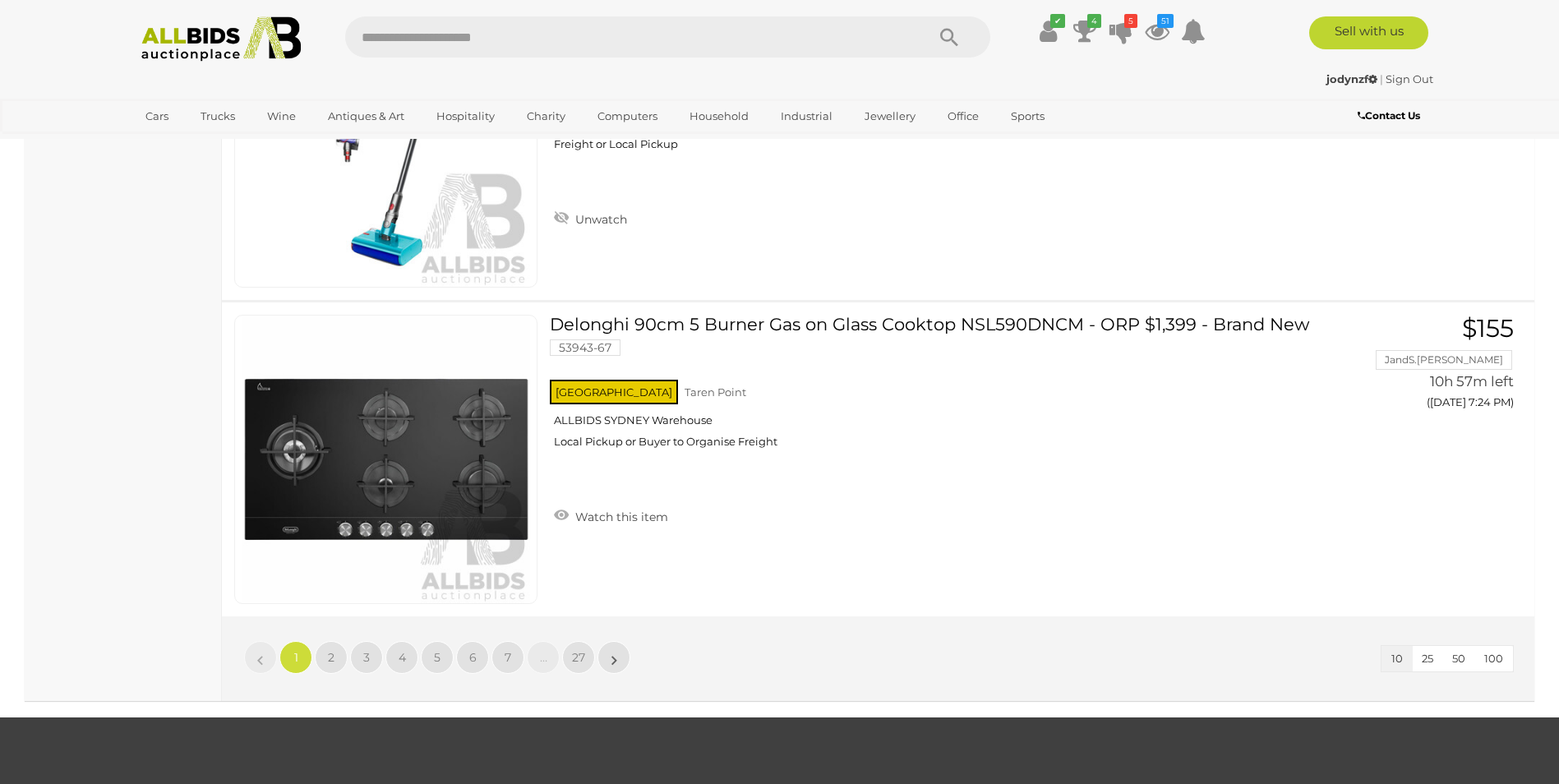
scroll to position [2876, 0]
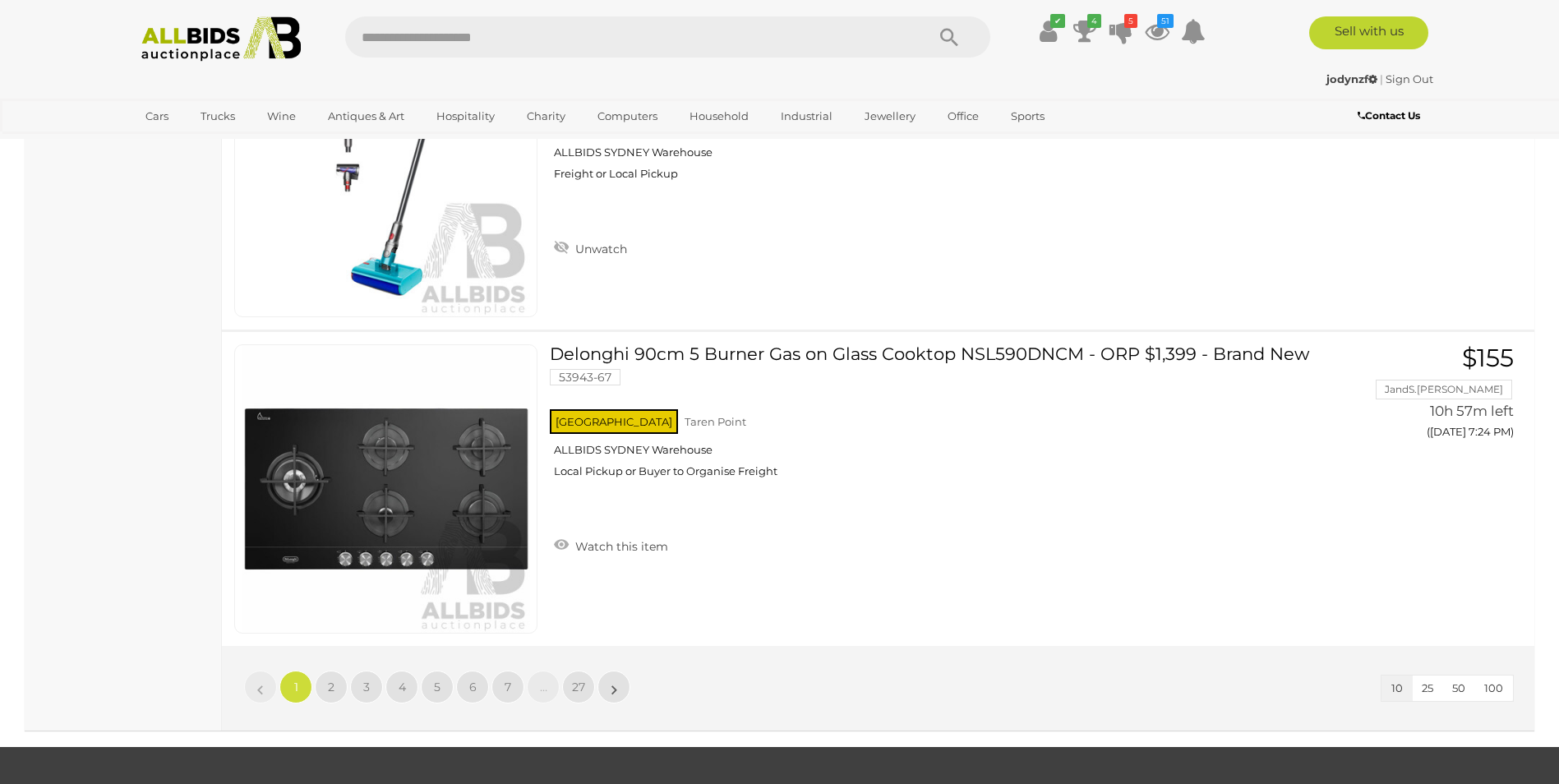
click at [209, 28] on img at bounding box center [221, 39] width 178 height 45
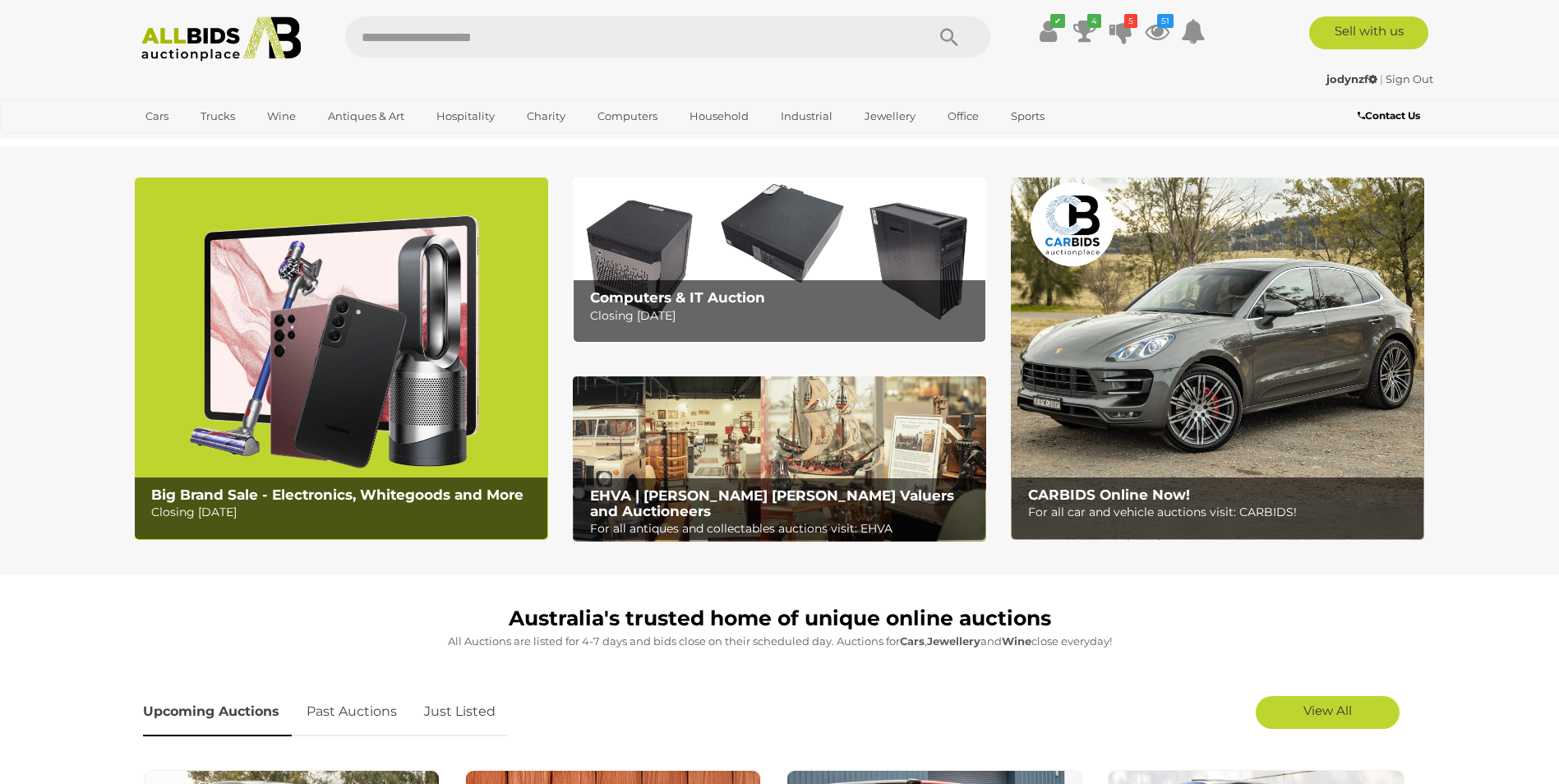
click at [201, 482] on div "Big Brand Sale - Electronics, Whitegoods and More Closing Monday 11th August" at bounding box center [345, 504] width 404 height 54
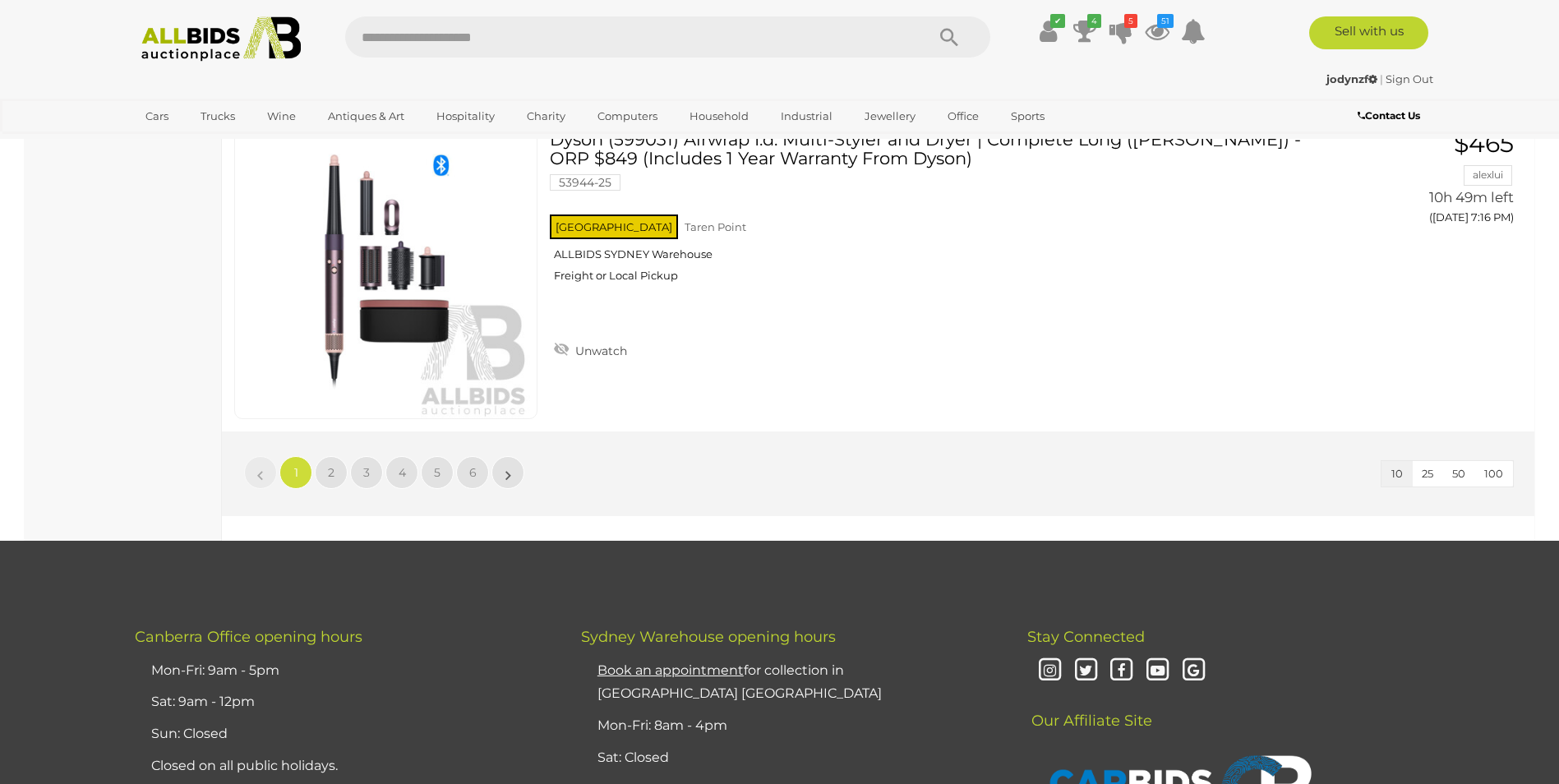
scroll to position [2959, 0]
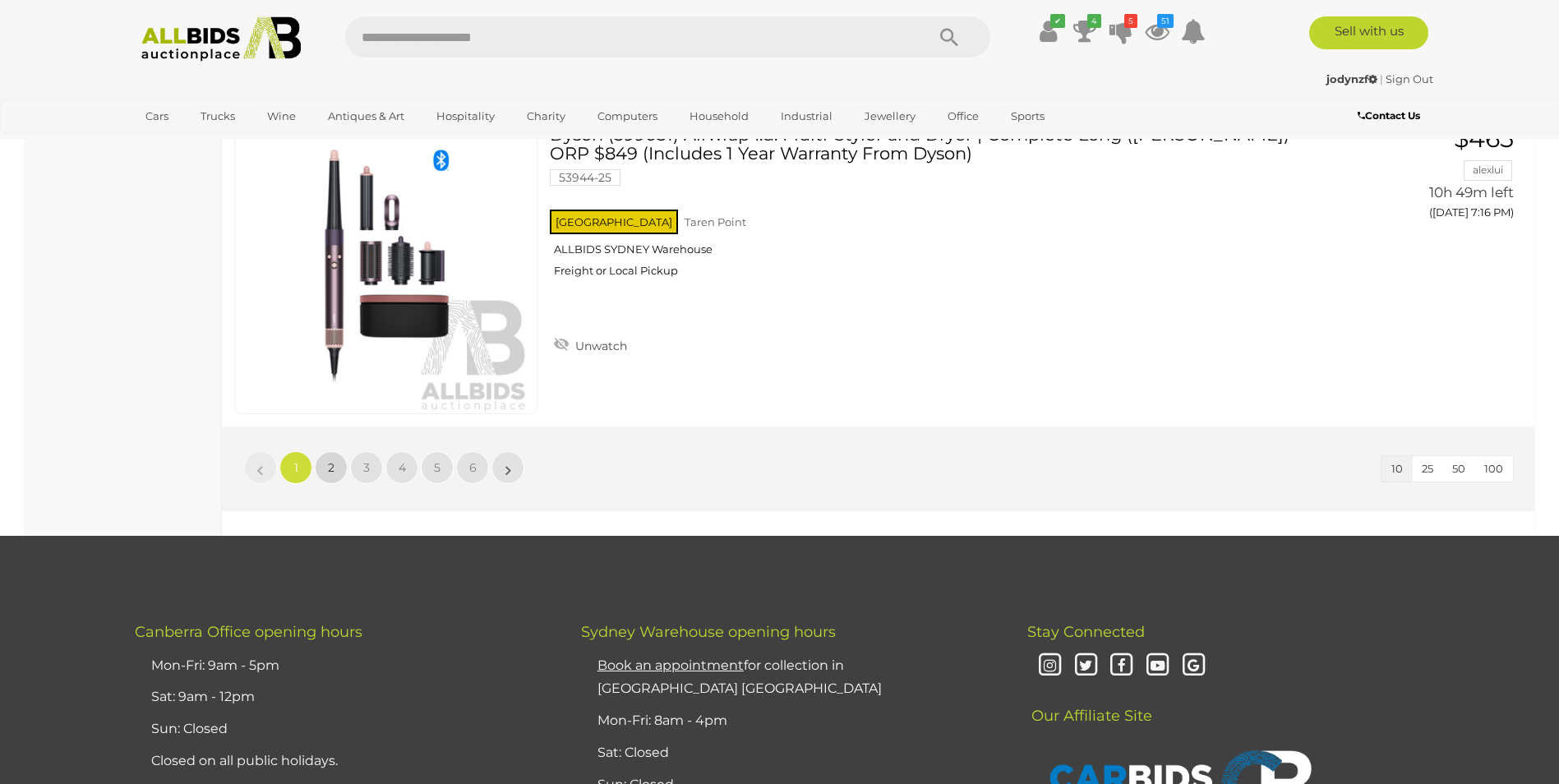
click at [323, 472] on link "2" at bounding box center [331, 467] width 33 height 33
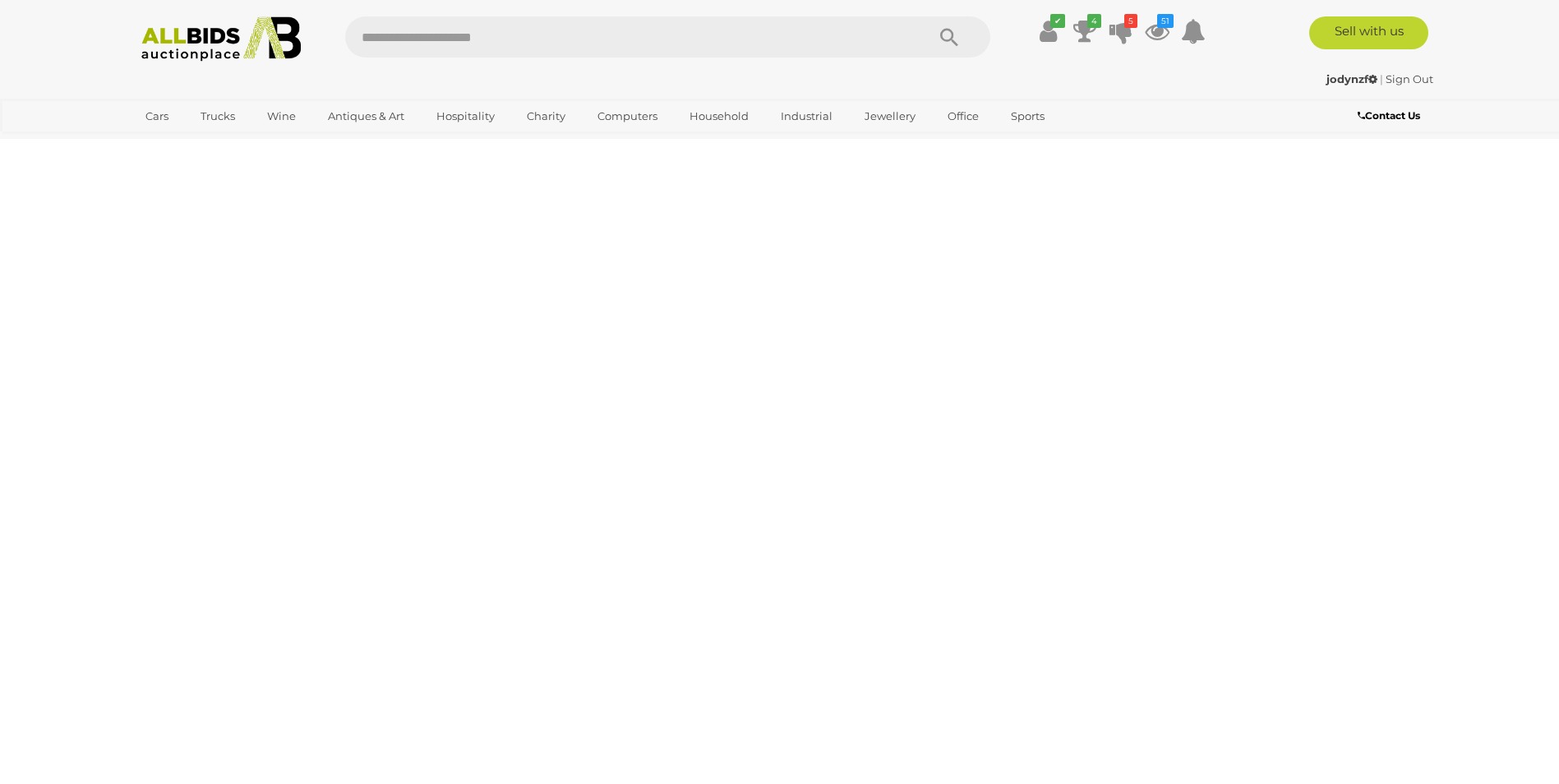
scroll to position [57, 0]
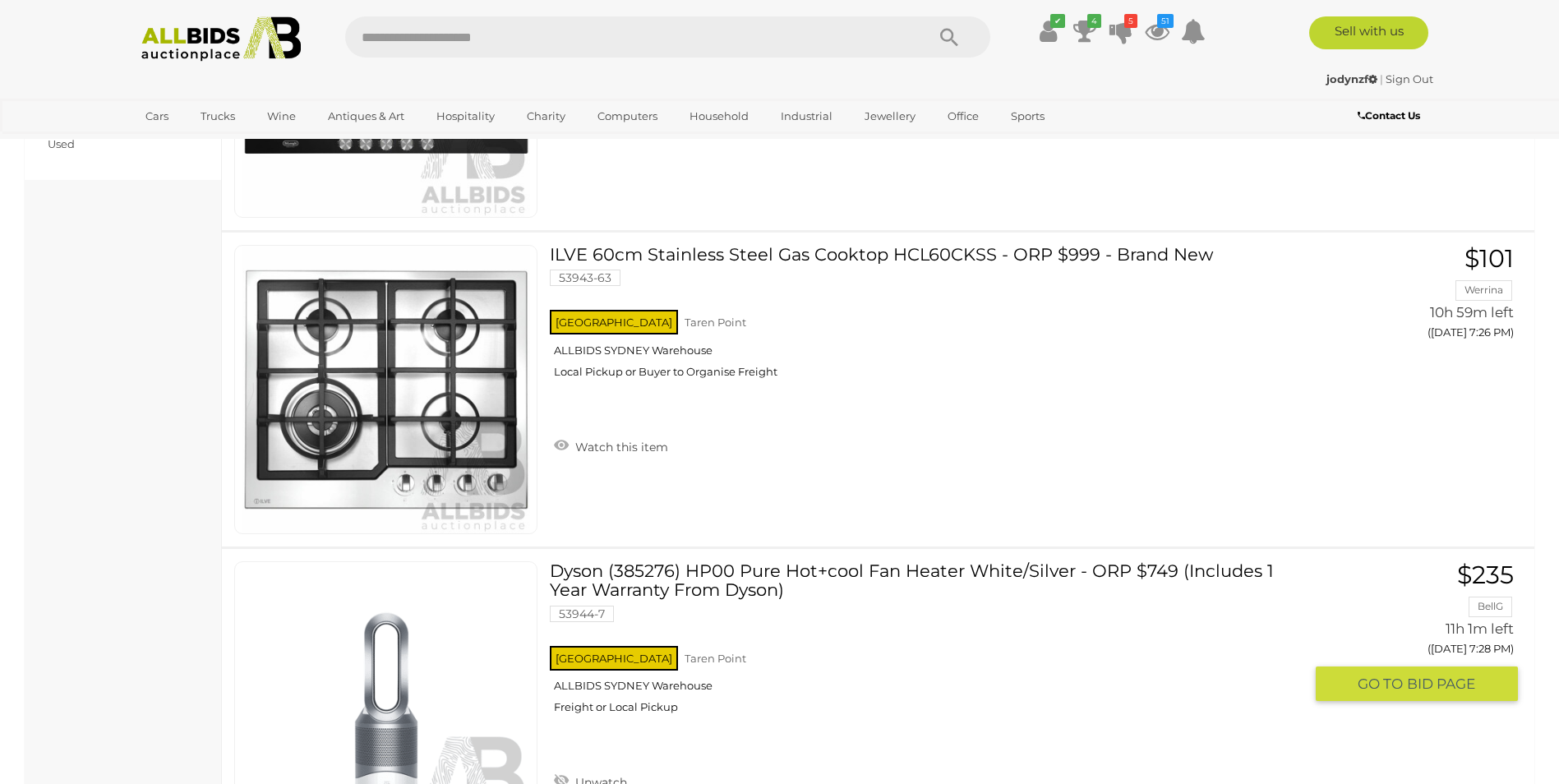
scroll to position [1315, 0]
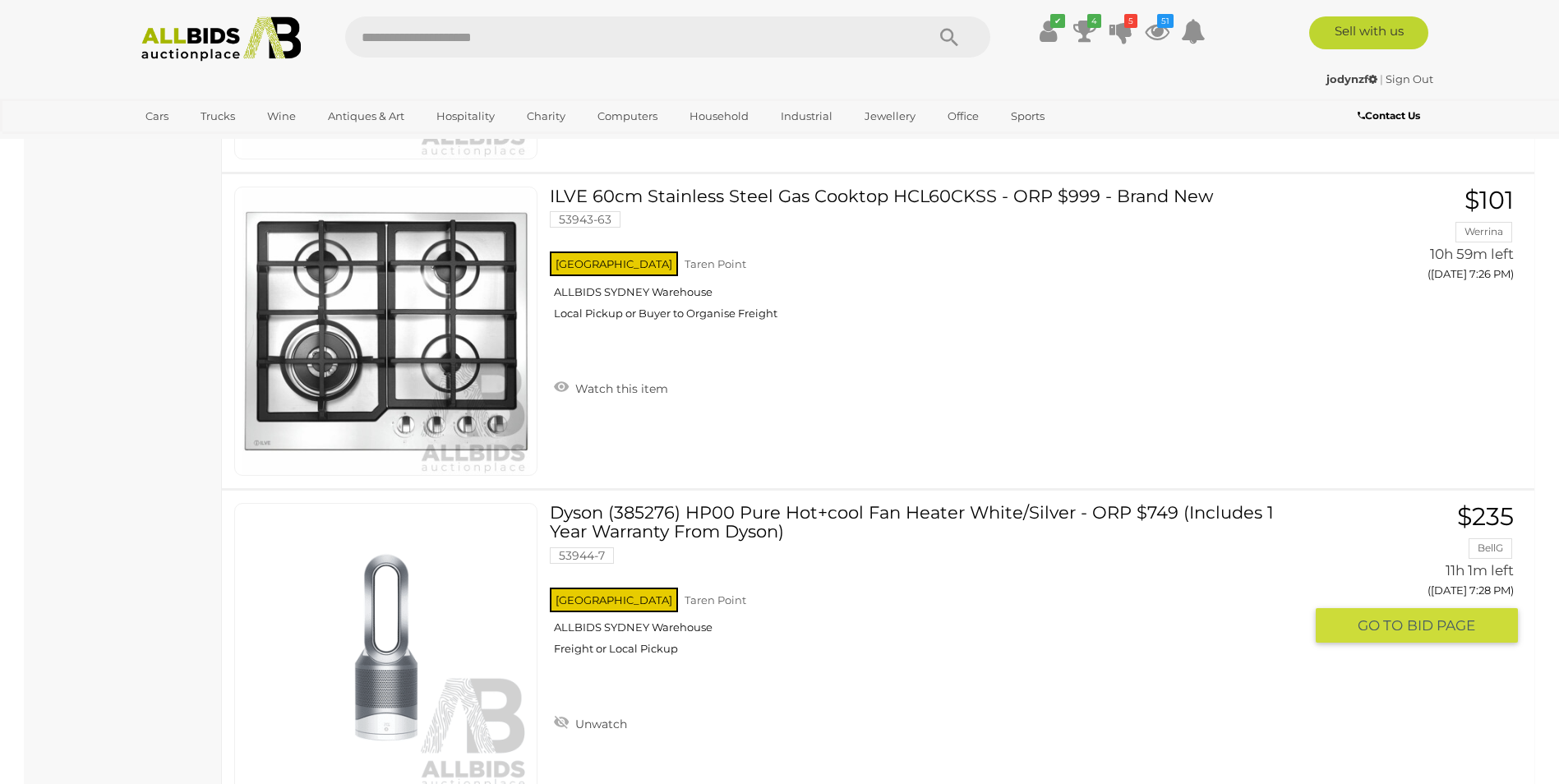
drag, startPoint x: 958, startPoint y: 688, endPoint x: 767, endPoint y: 689, distance: 191.0
click at [767, 669] on div "NSW Taren Point ALLBIDS SYDNEY Warehouse Freight or Local Pickup" at bounding box center [927, 627] width 754 height 85
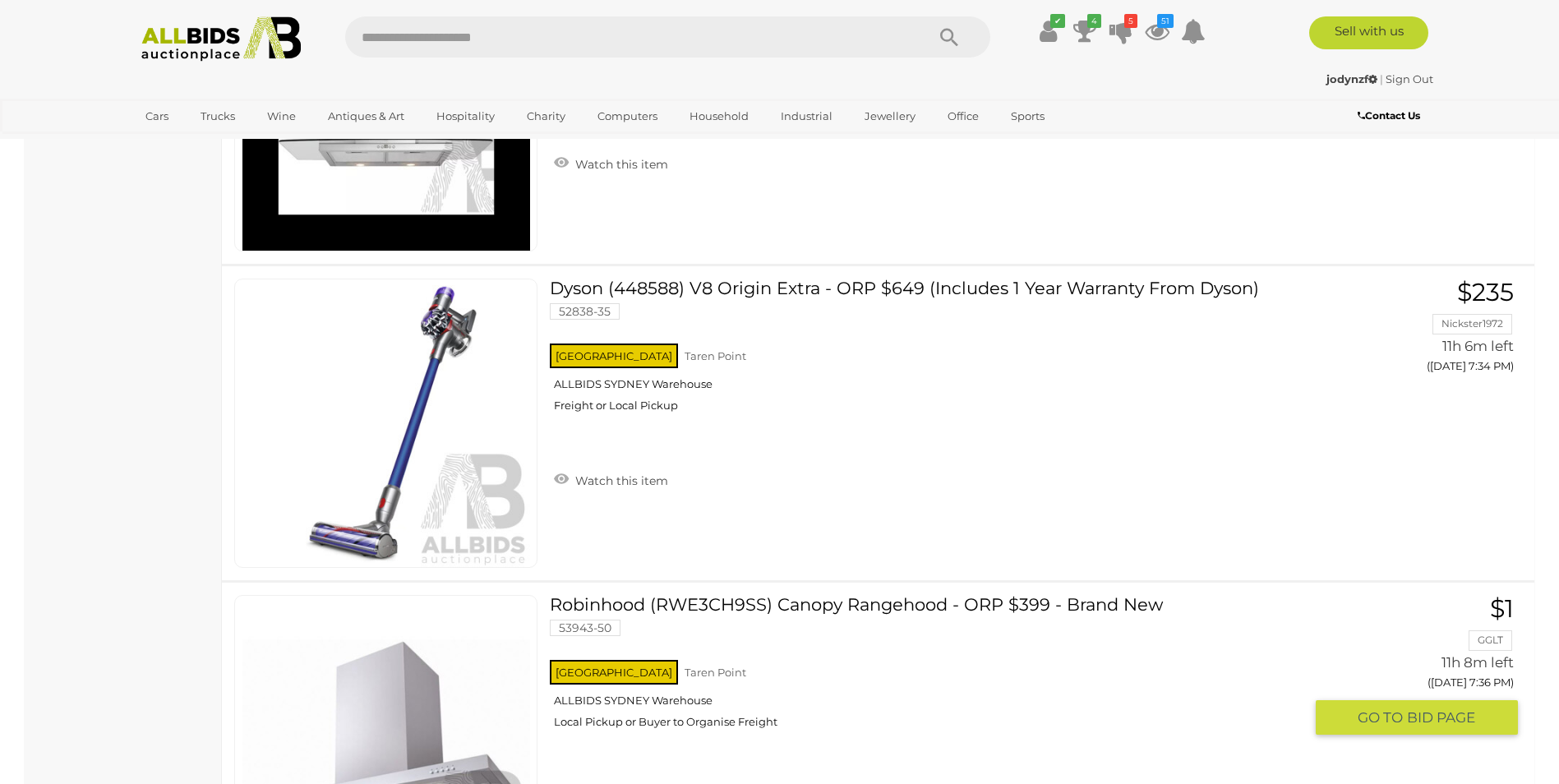
scroll to position [2900, 0]
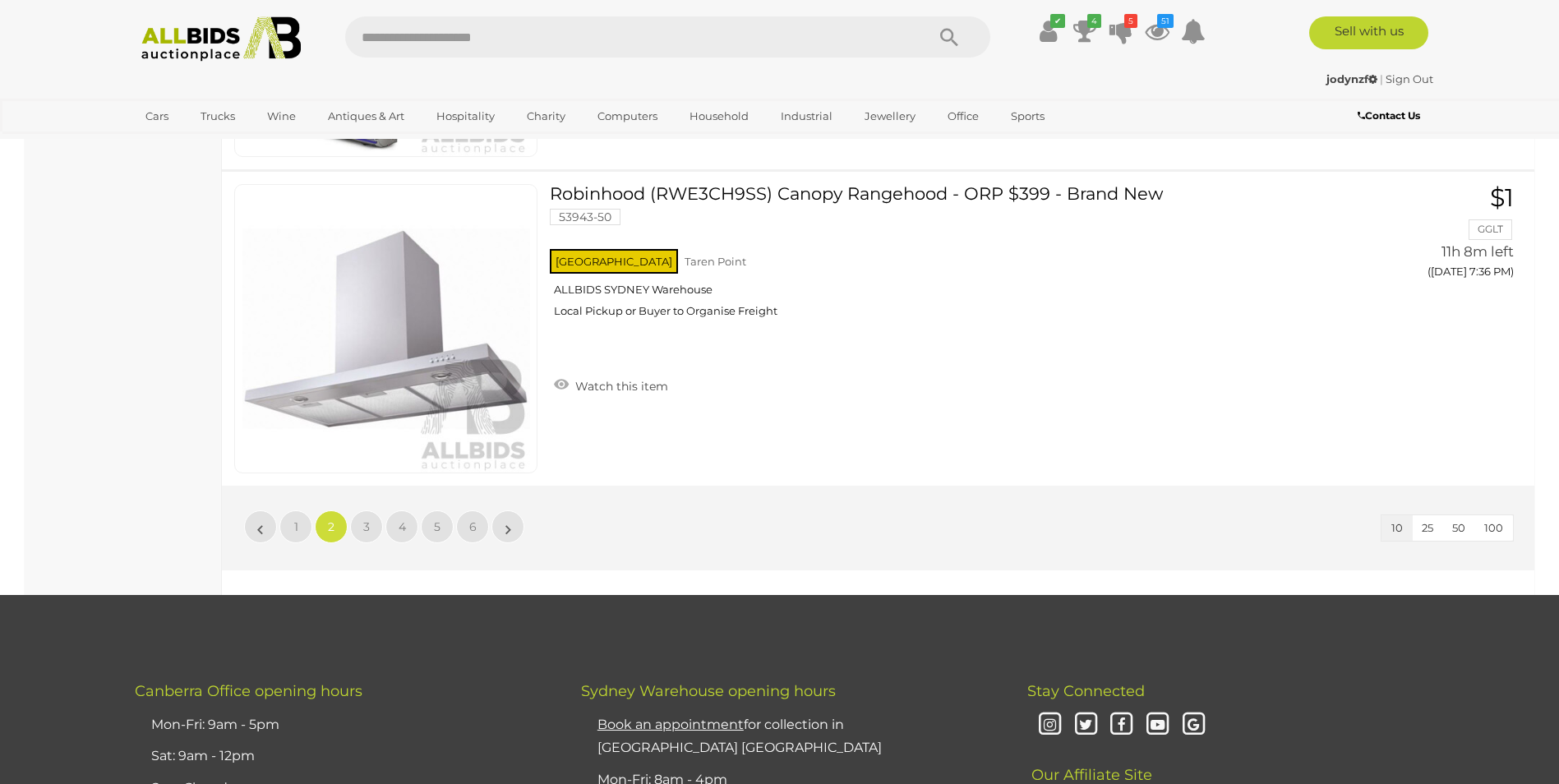
click at [506, 520] on li "»" at bounding box center [508, 526] width 32 height 33
click at [505, 531] on link "»" at bounding box center [508, 526] width 33 height 33
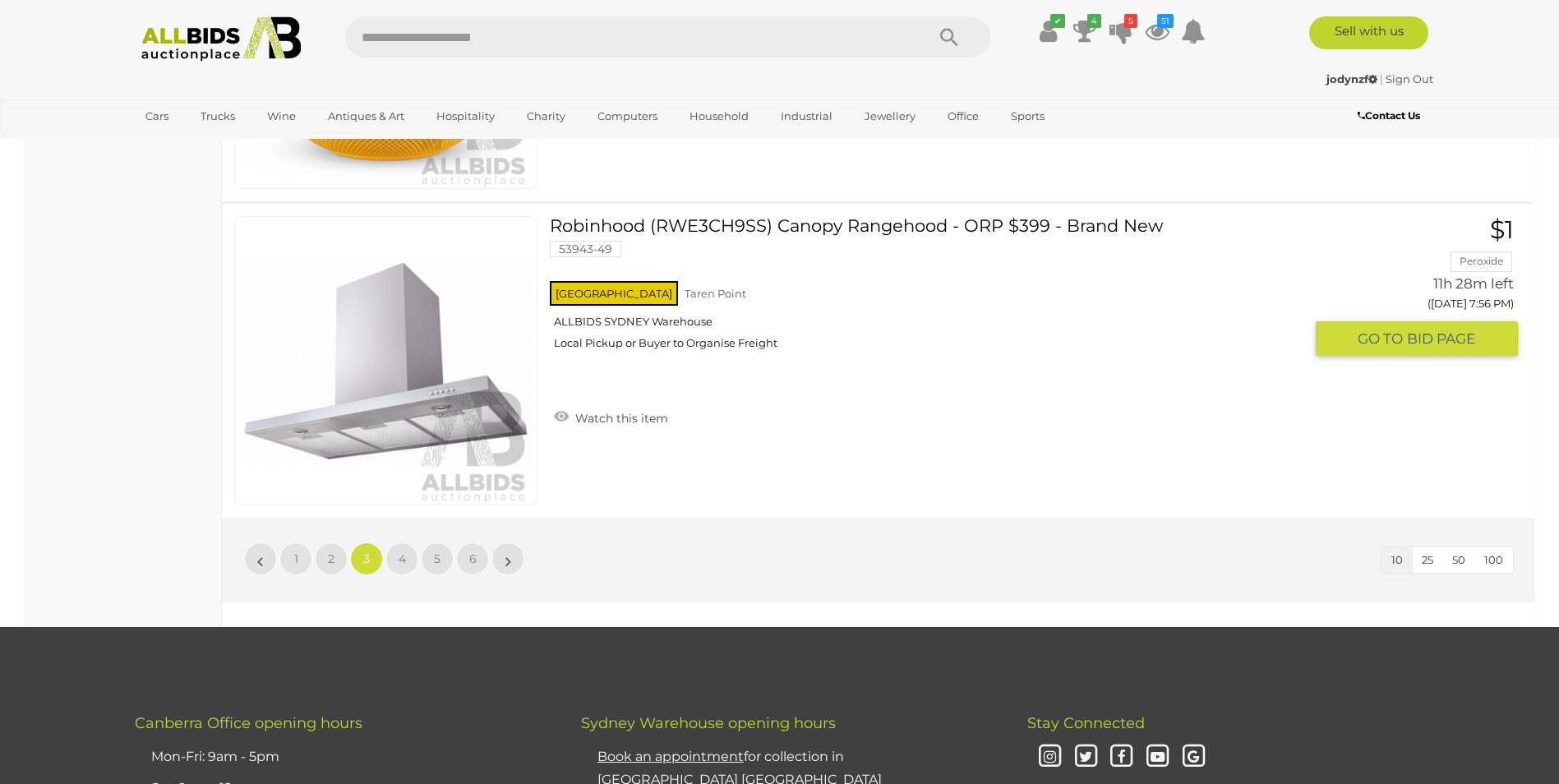
scroll to position [2933, 0]
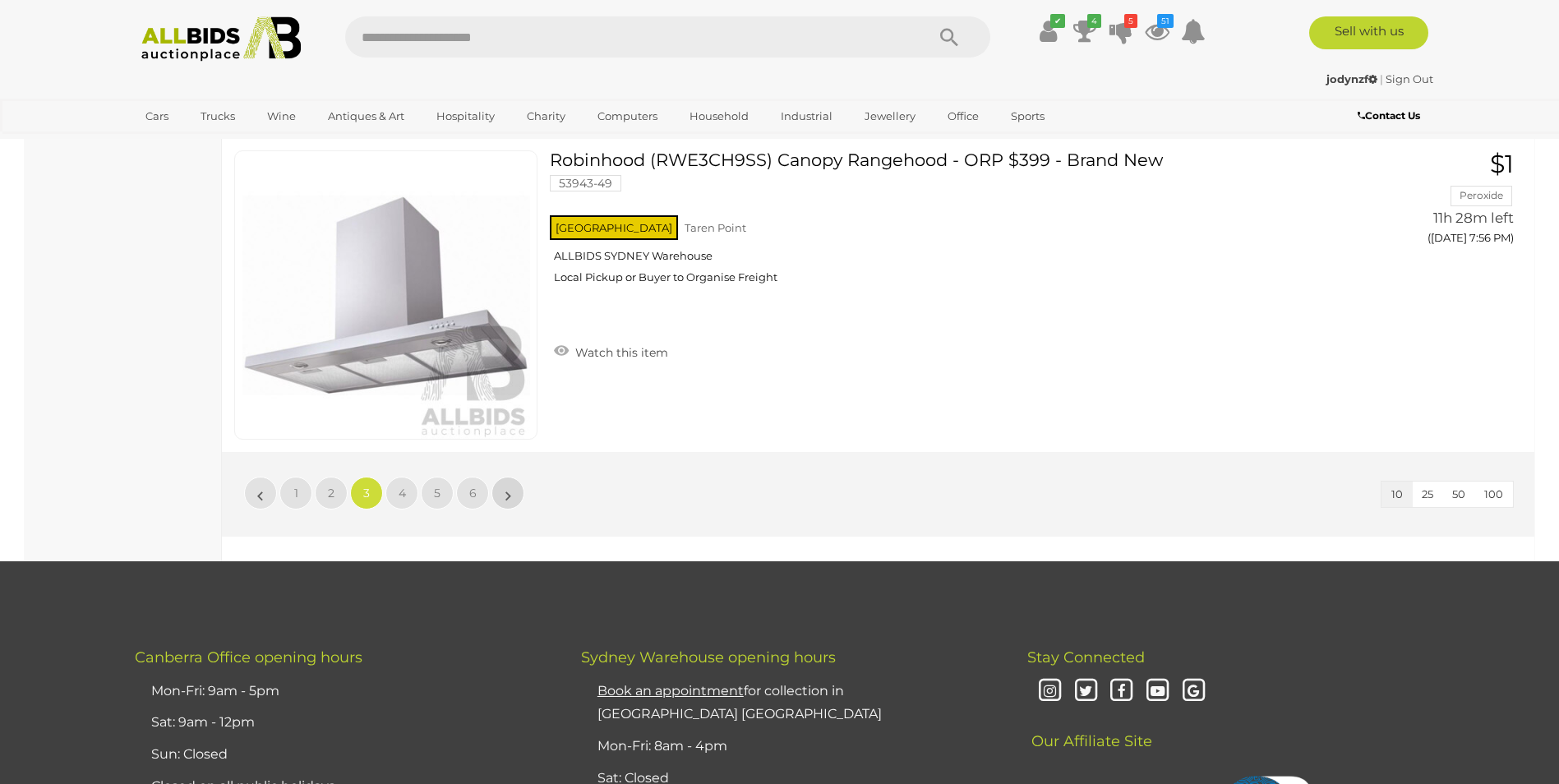
click at [518, 502] on link "»" at bounding box center [508, 493] width 33 height 33
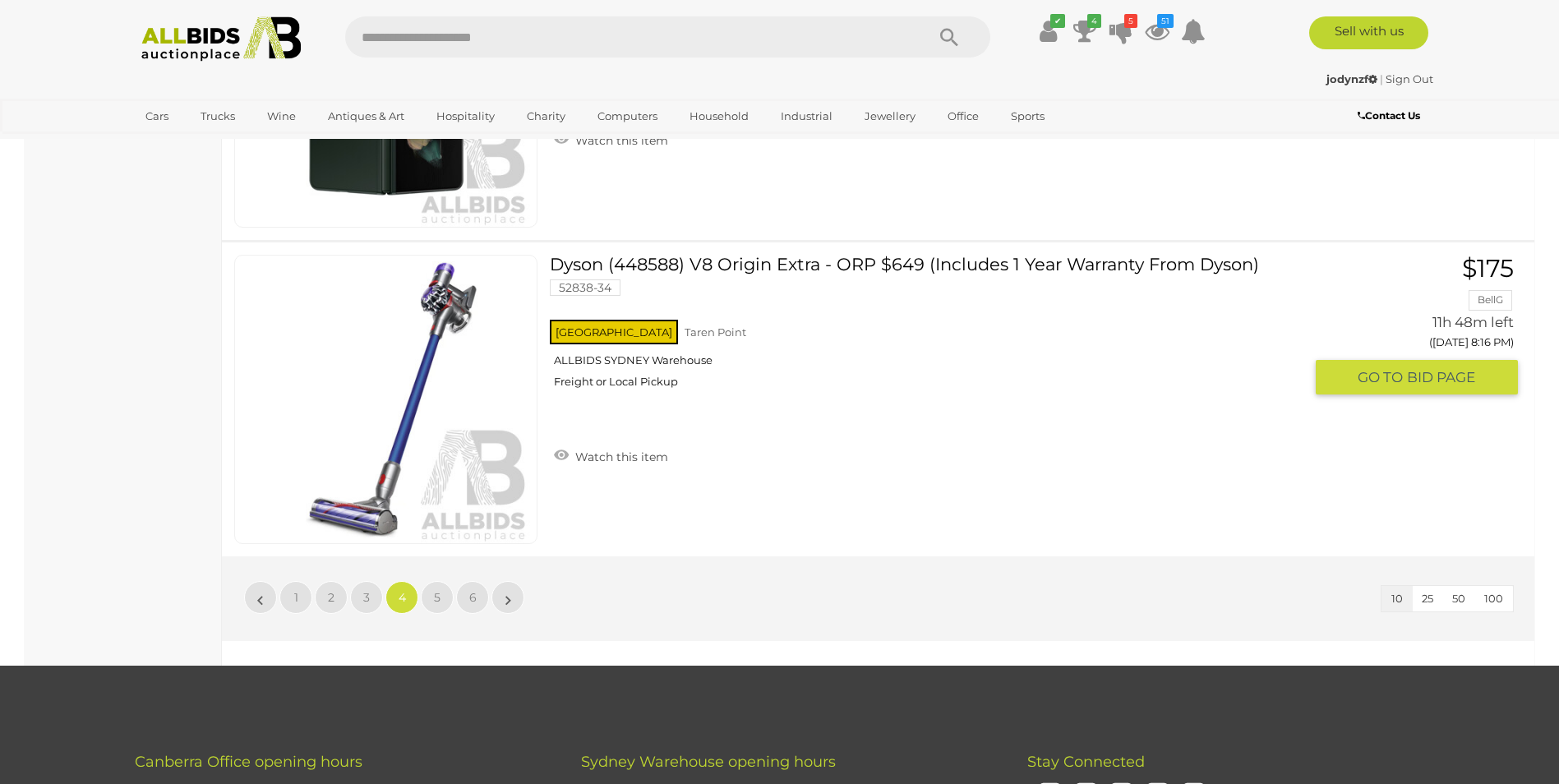
scroll to position [2851, 0]
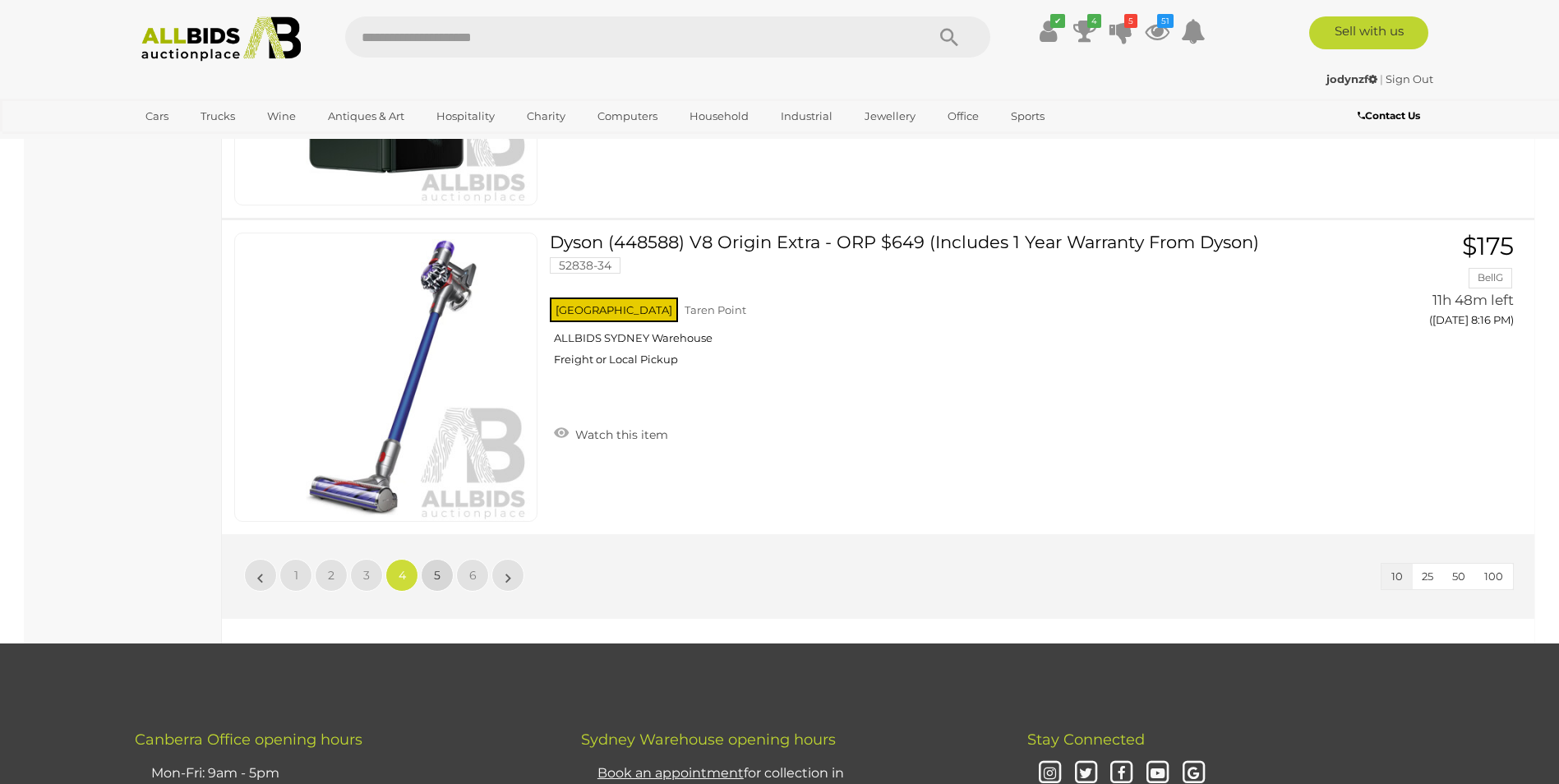
click at [436, 586] on link "5" at bounding box center [436, 575] width 33 height 33
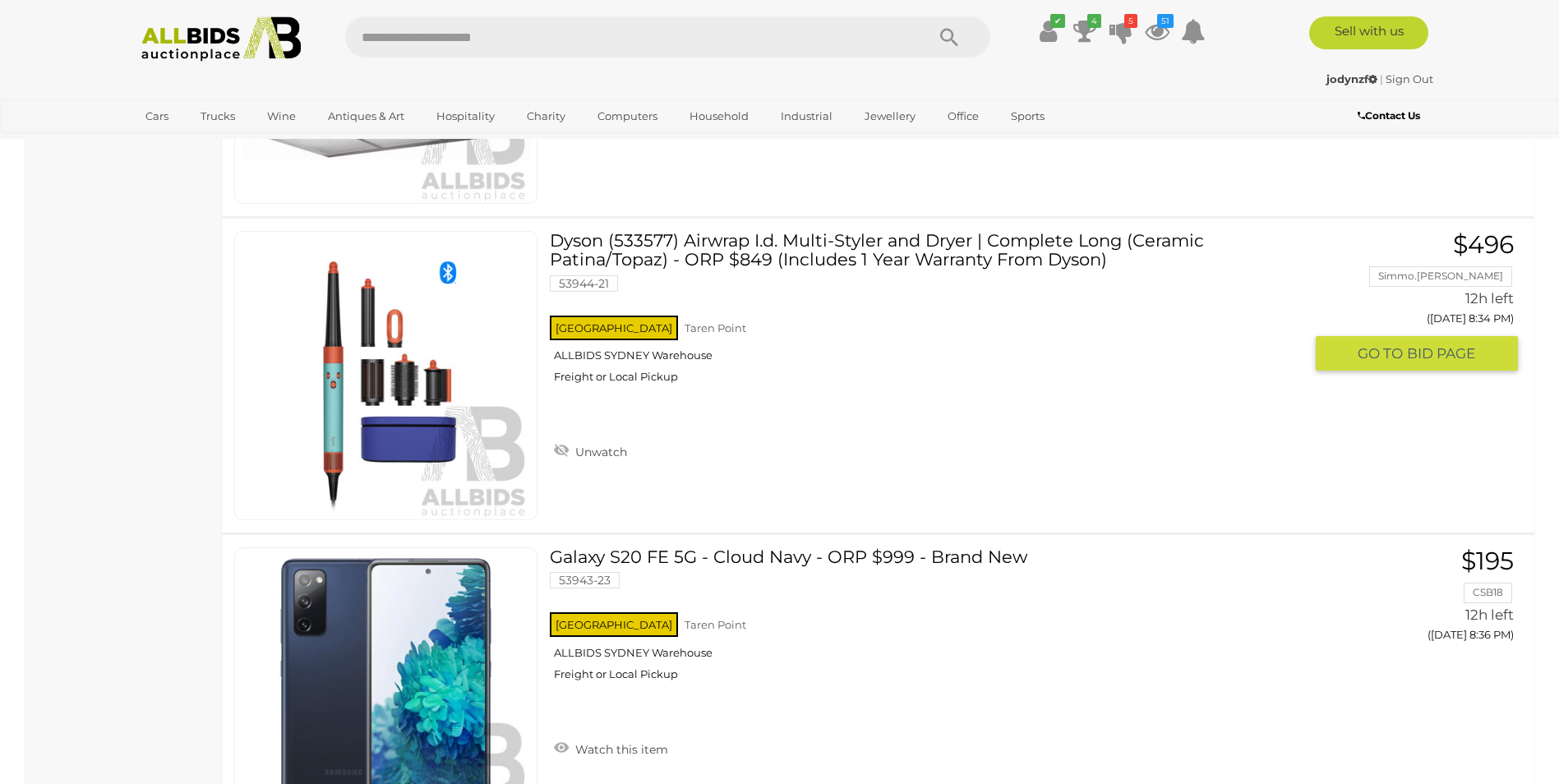
scroll to position [2605, 0]
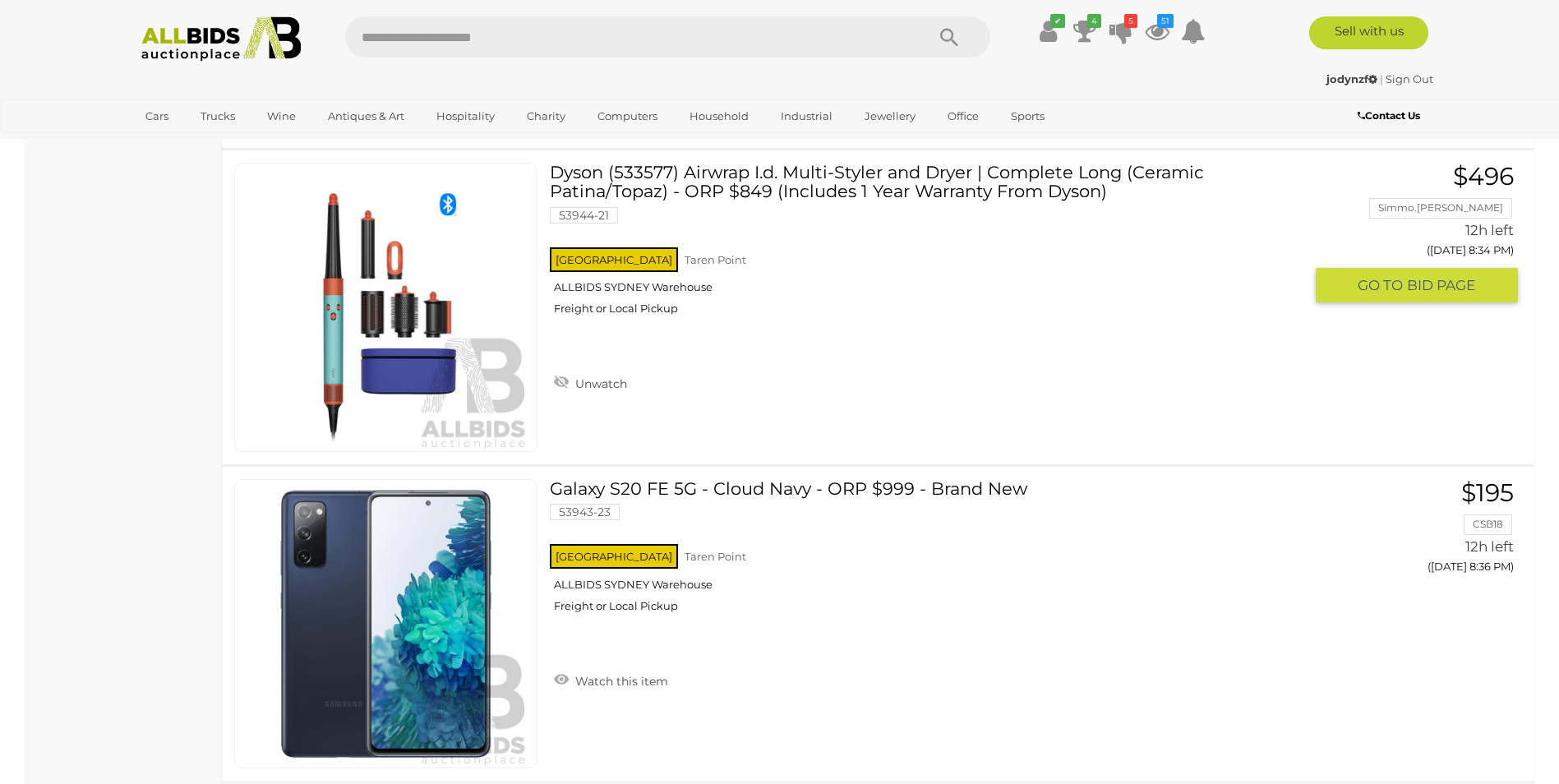
drag, startPoint x: 839, startPoint y: 174, endPoint x: 799, endPoint y: 58, distance: 122.7
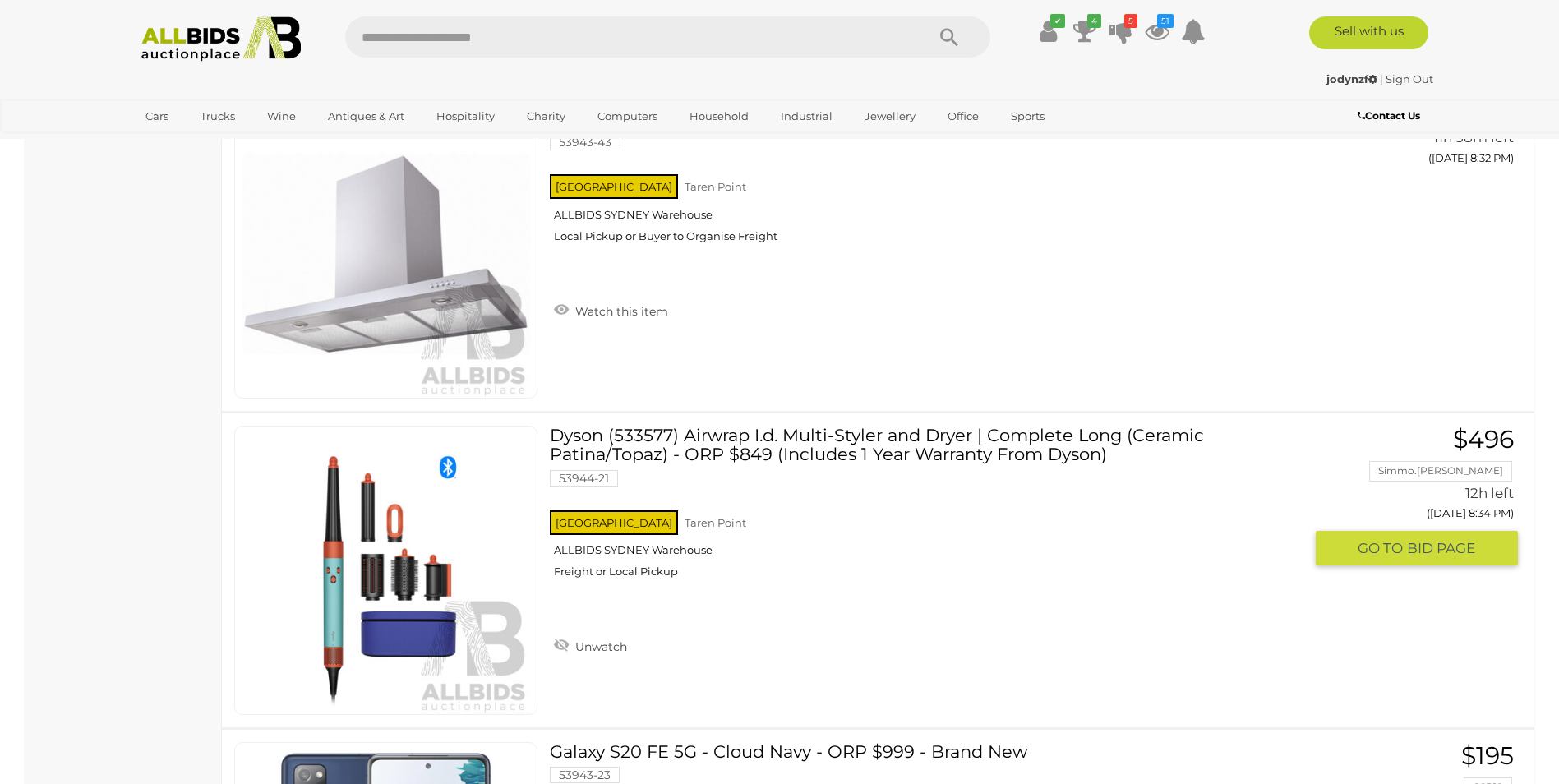
scroll to position [2030, 0]
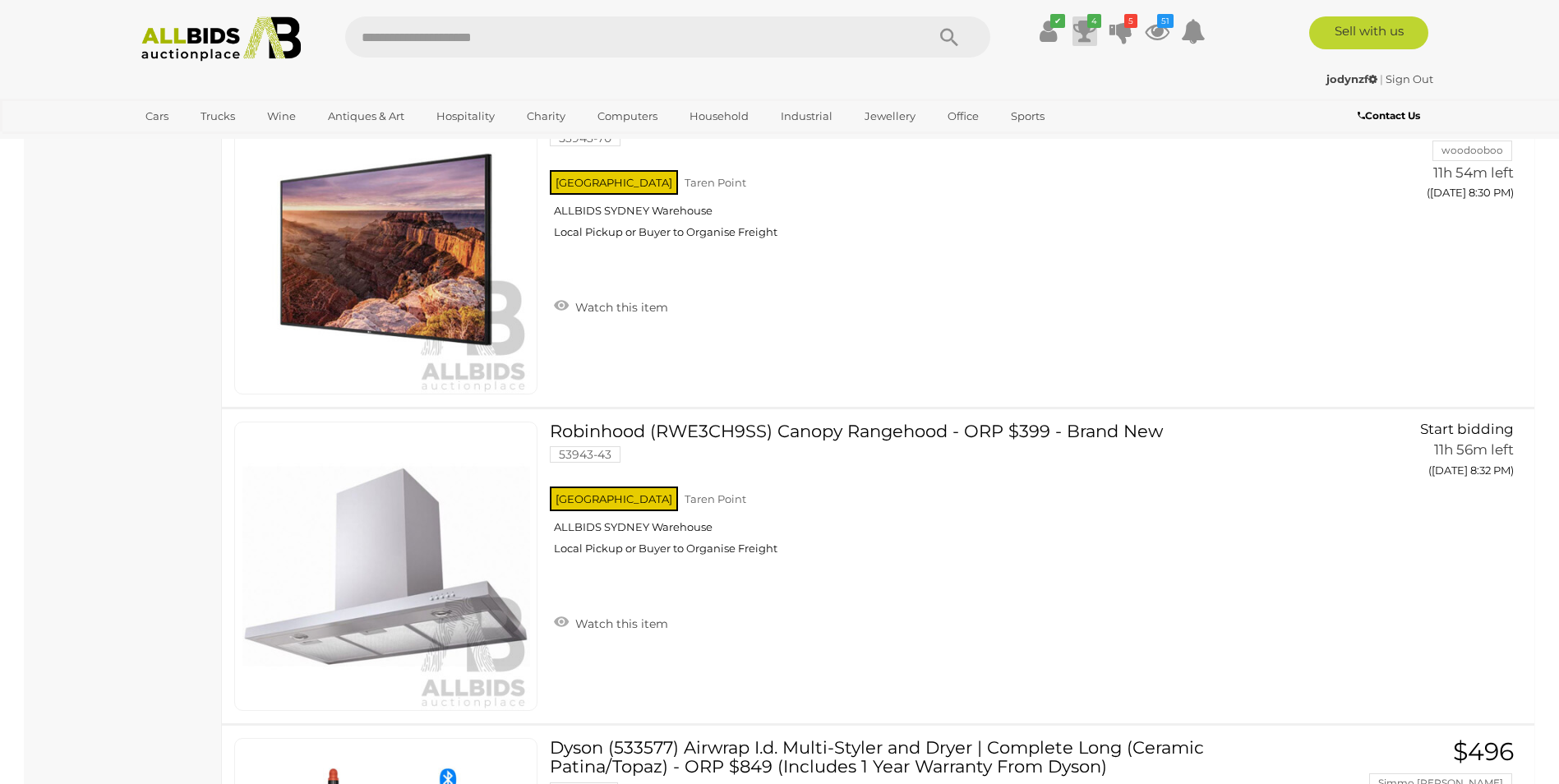
click at [1094, 30] on icon at bounding box center [1085, 31] width 23 height 29
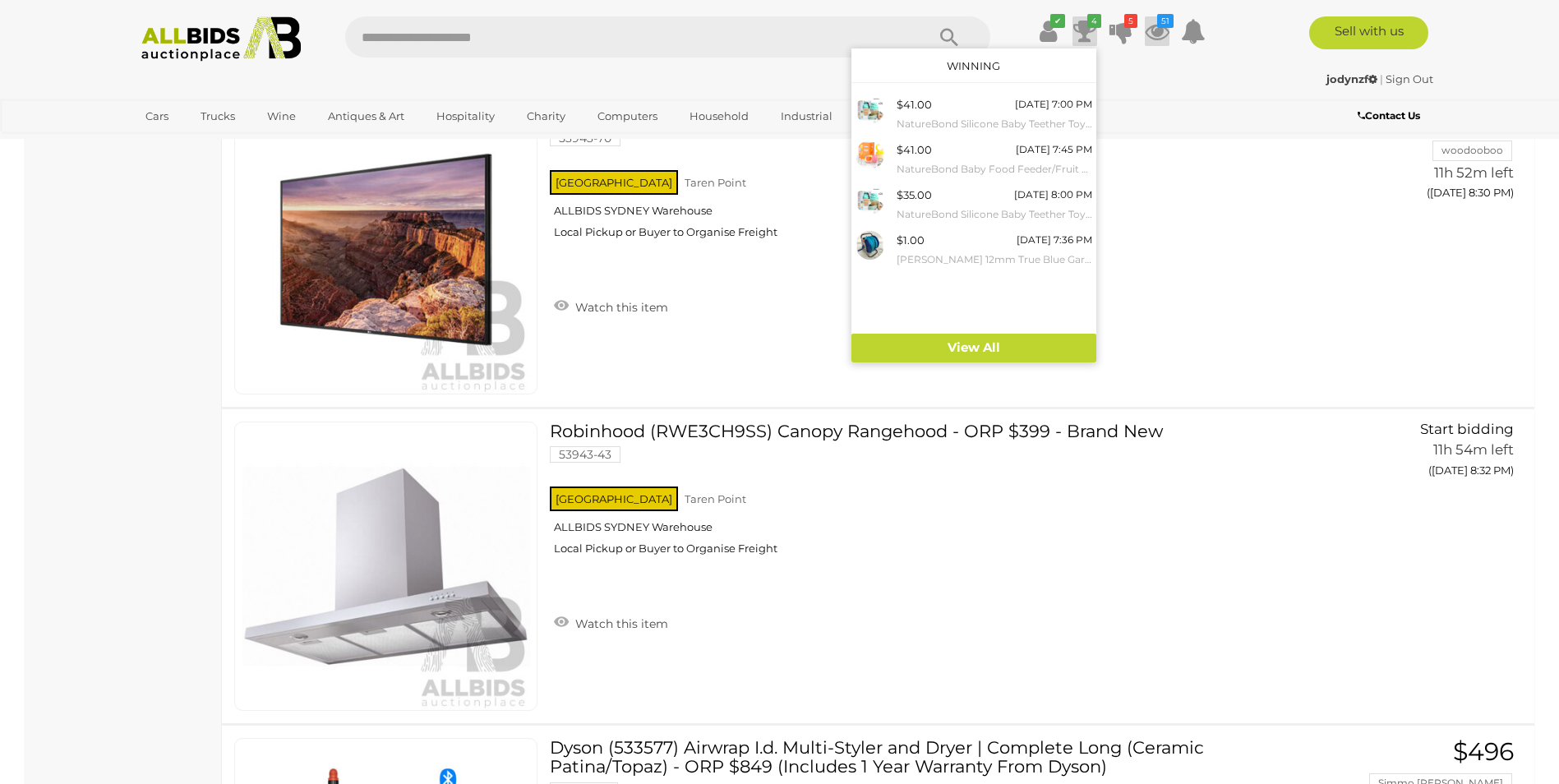
click at [1164, 28] on icon at bounding box center [1157, 31] width 24 height 29
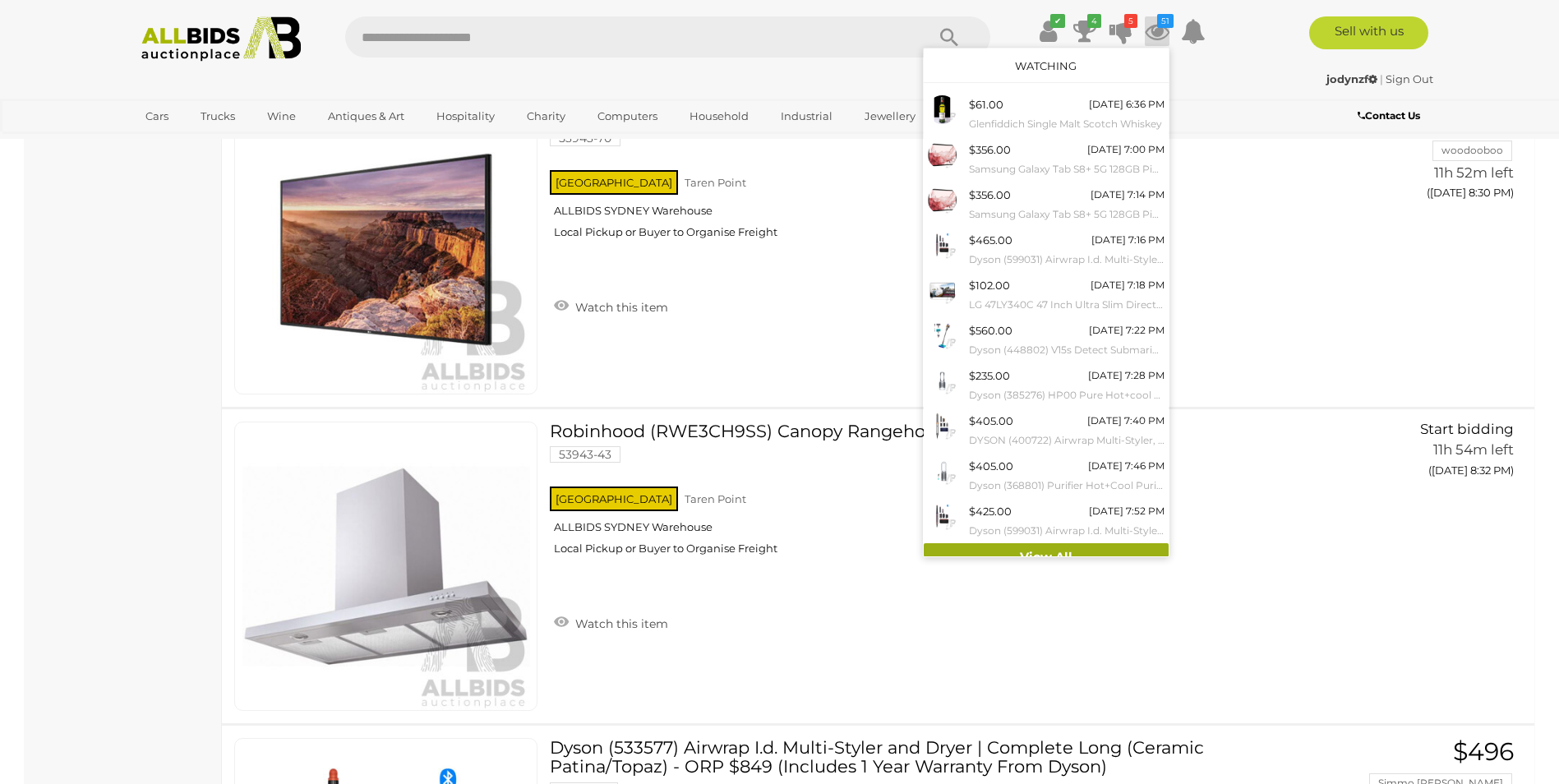
click at [1072, 552] on link "View All" at bounding box center [1046, 558] width 245 height 28
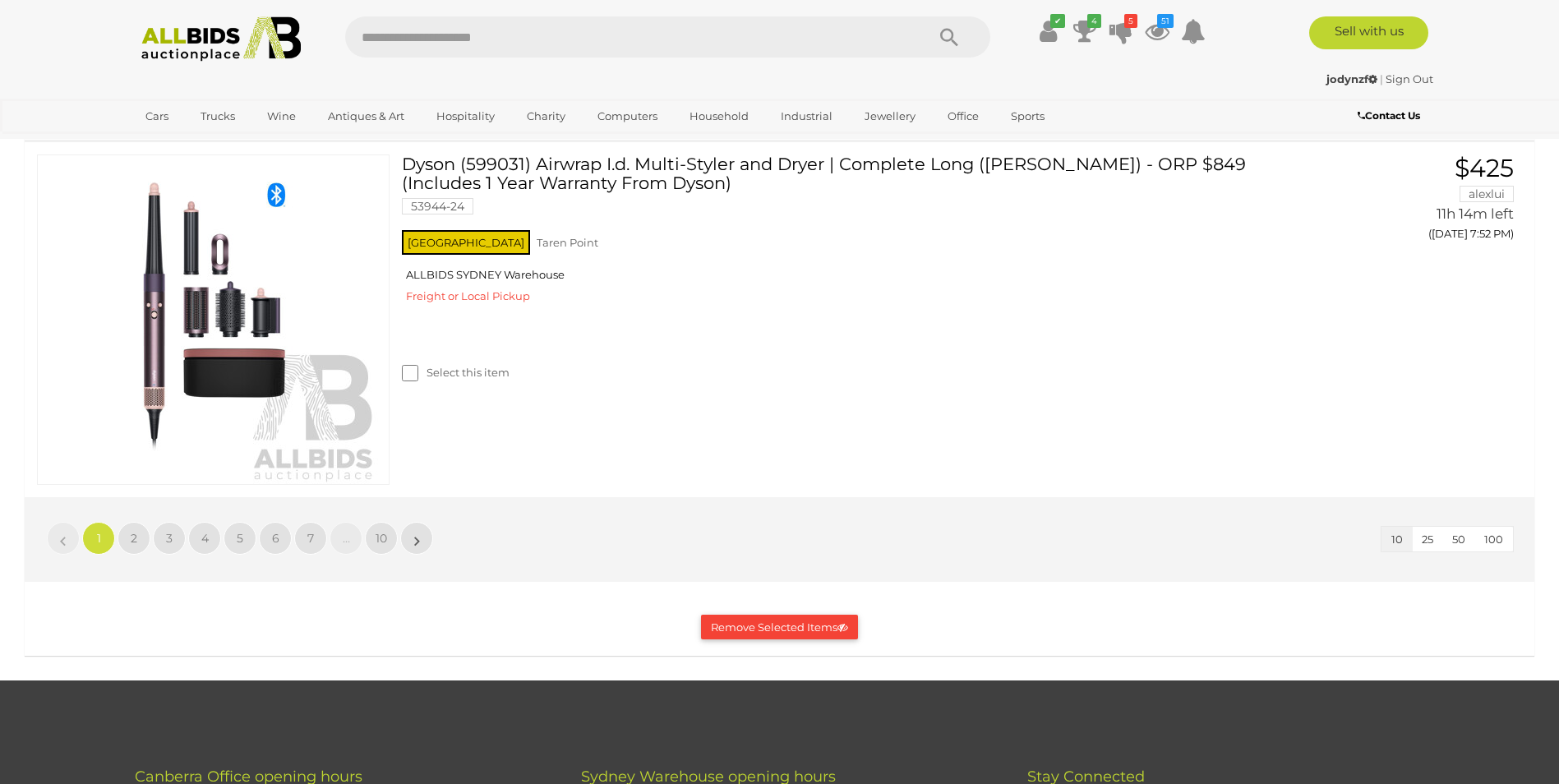
scroll to position [3771, 0]
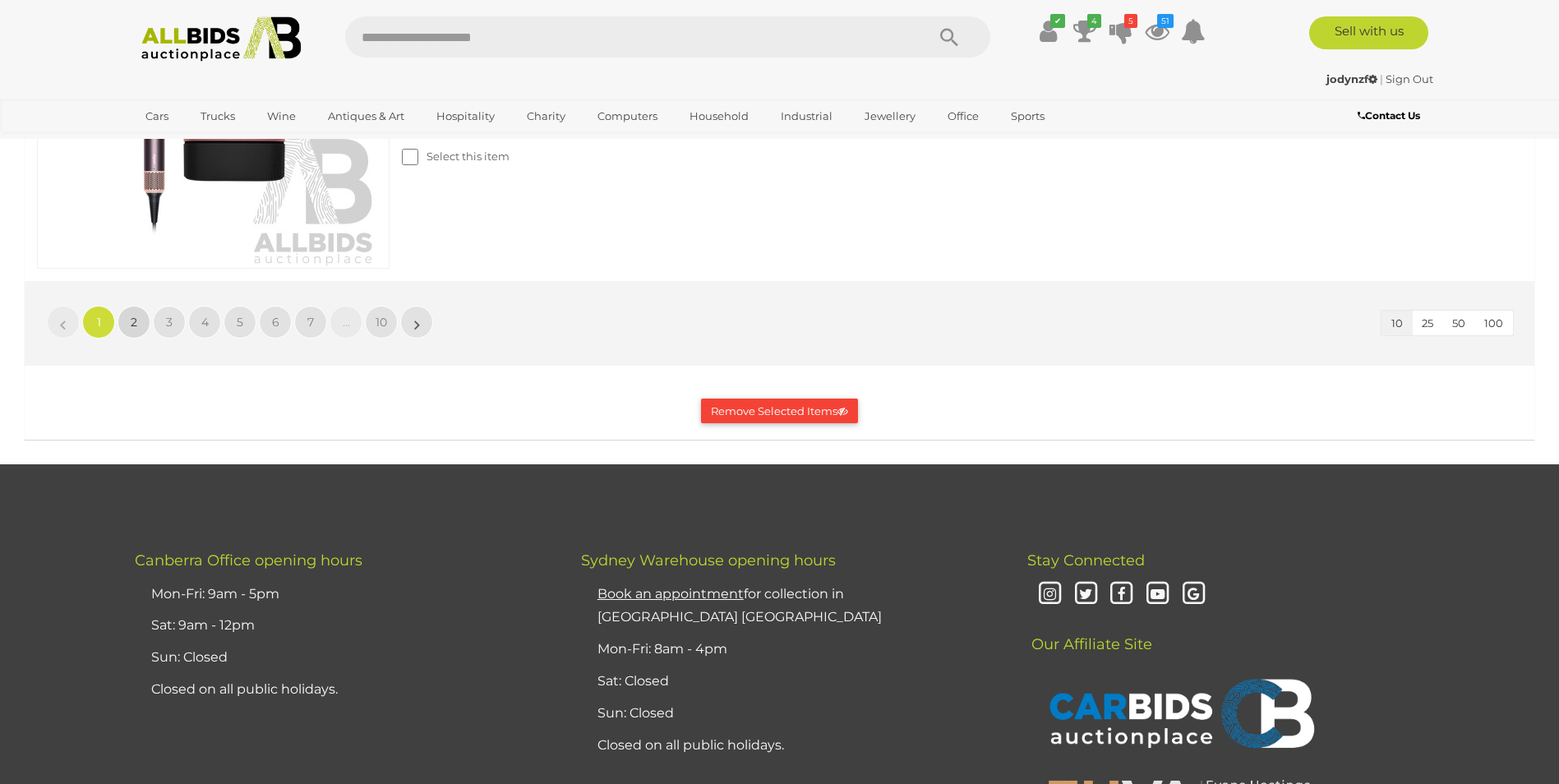
click at [138, 332] on link "2" at bounding box center [133, 322] width 33 height 33
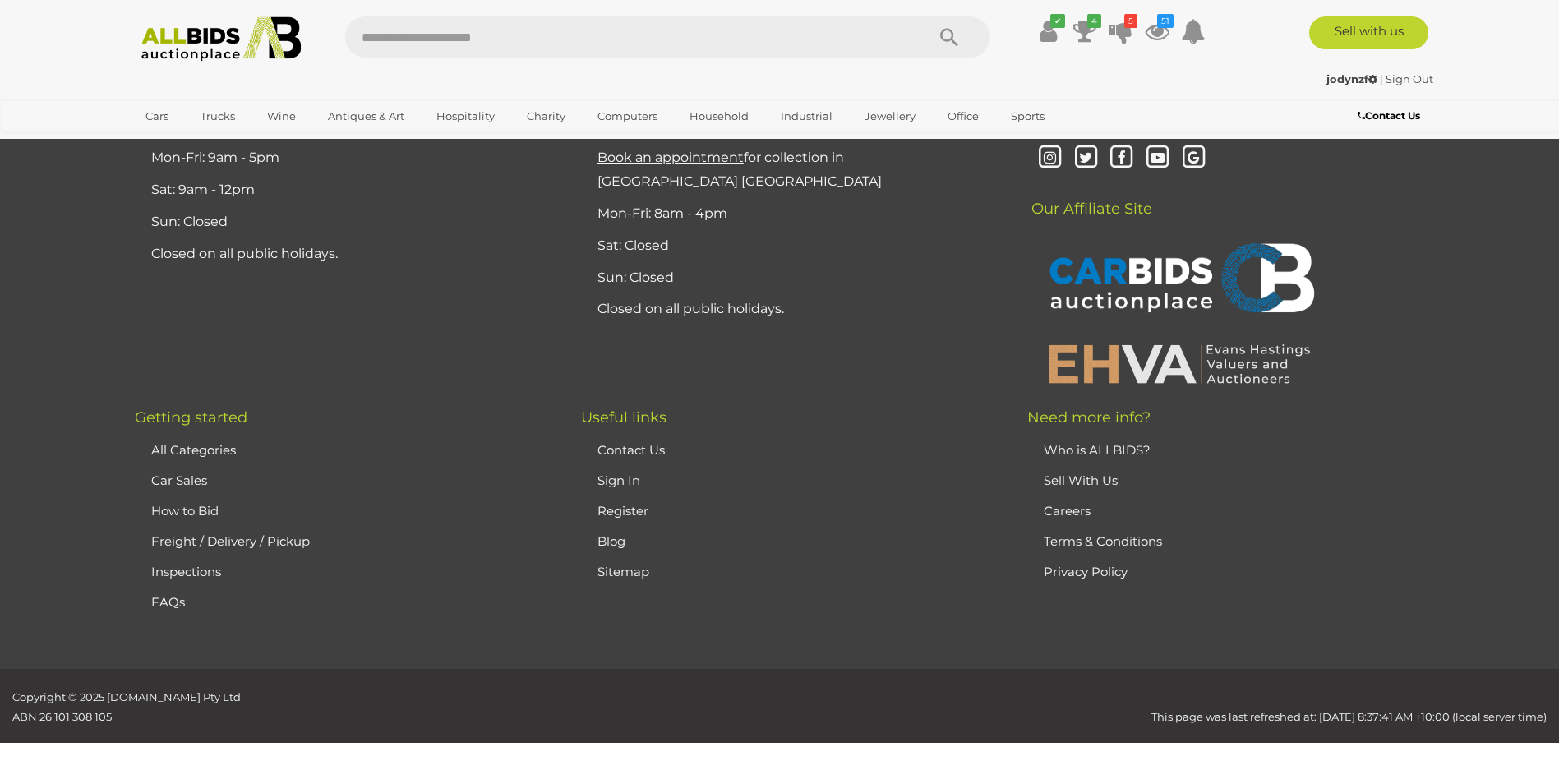
scroll to position [626, 0]
